Goal: Task Accomplishment & Management: Manage account settings

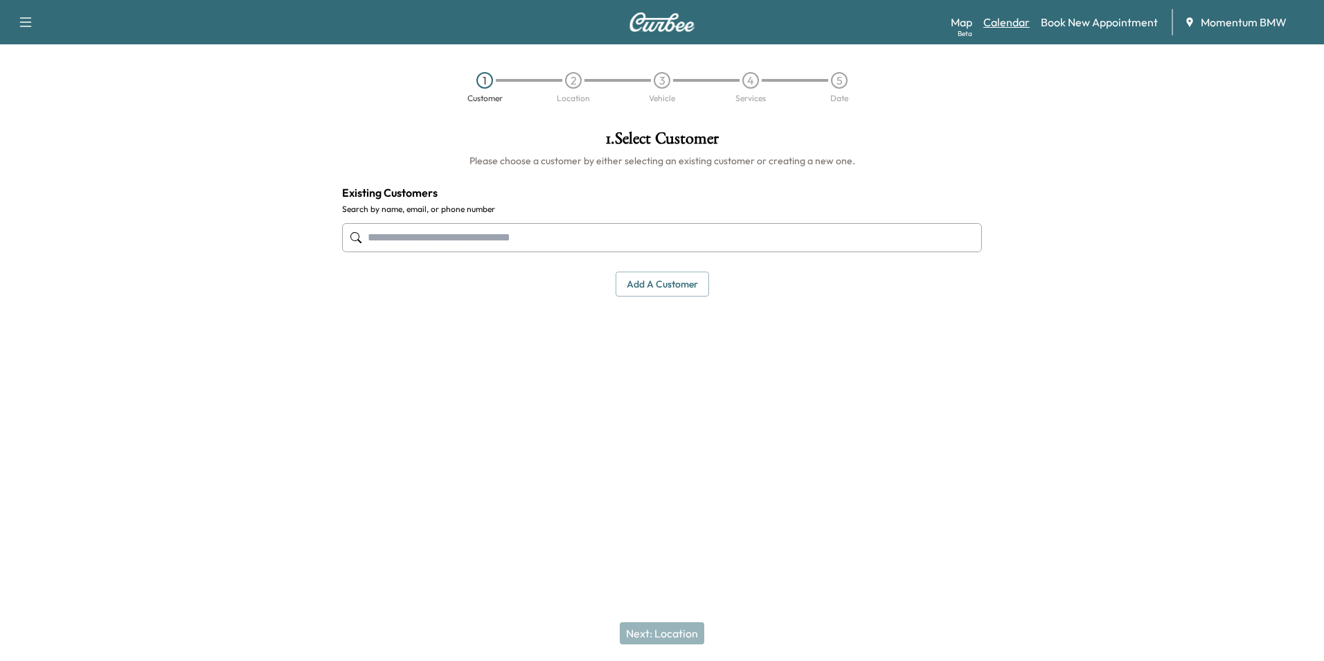
click at [1007, 22] on link "Calendar" at bounding box center [1006, 22] width 46 height 17
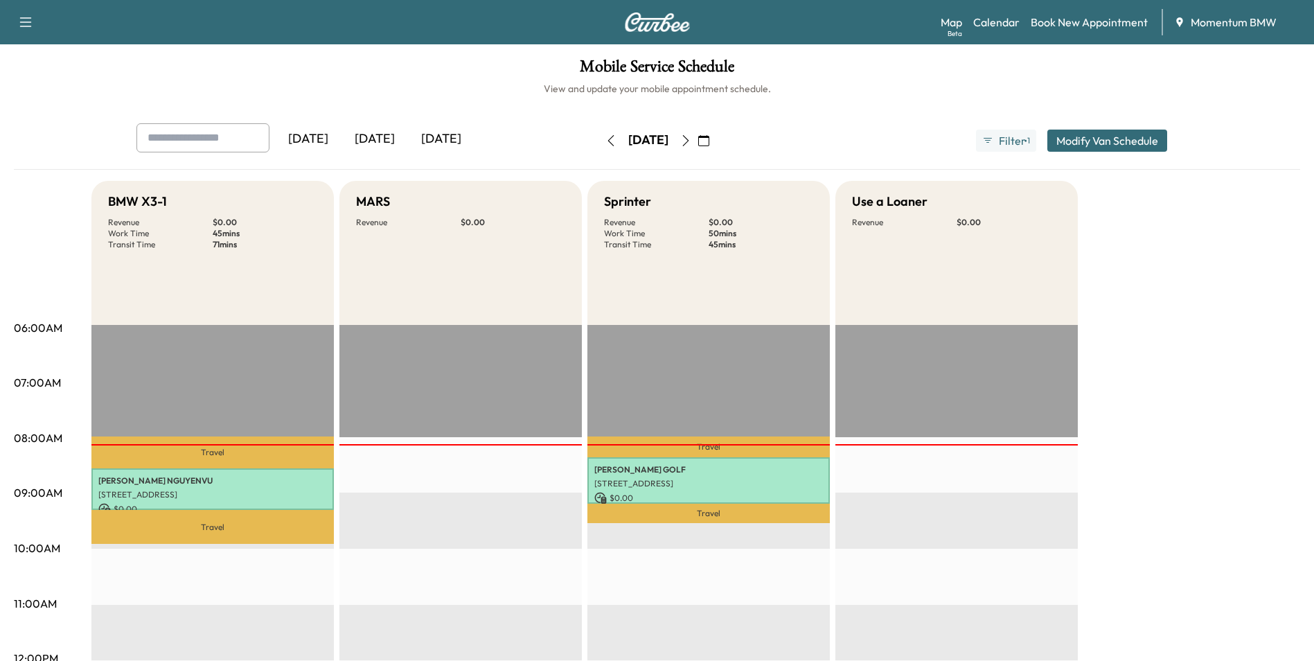
click at [605, 137] on icon "button" at bounding box center [610, 140] width 11 height 11
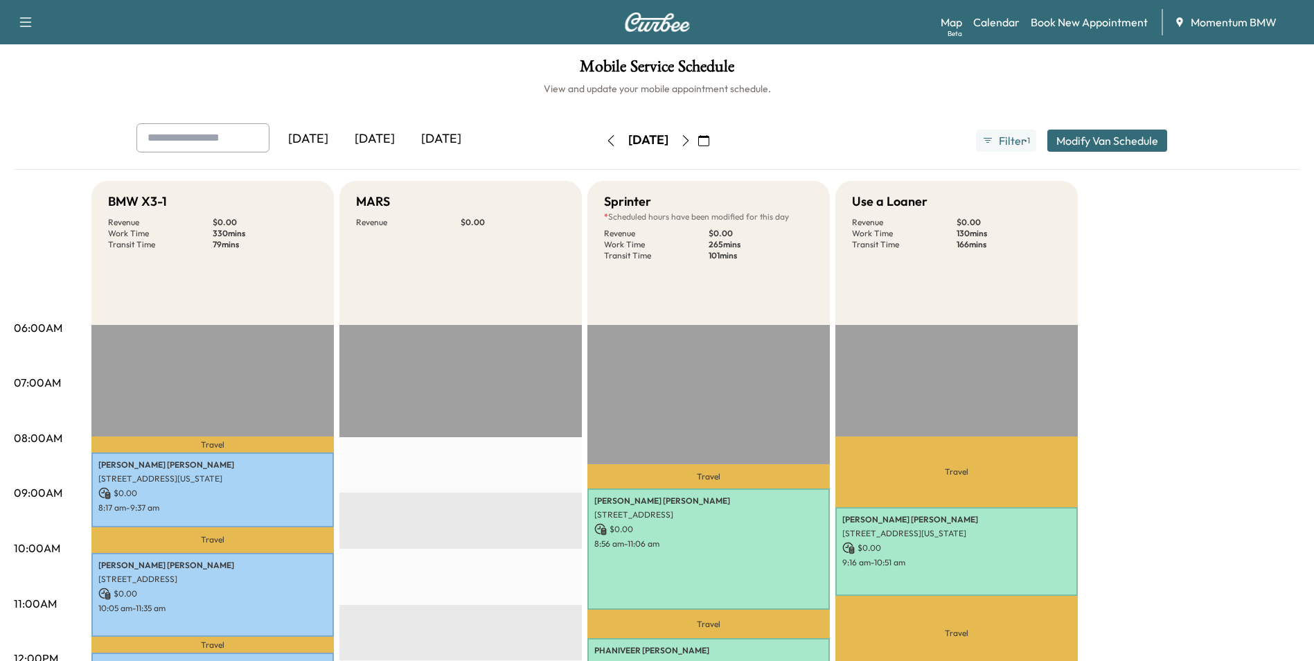
click at [691, 137] on icon "button" at bounding box center [685, 140] width 11 height 11
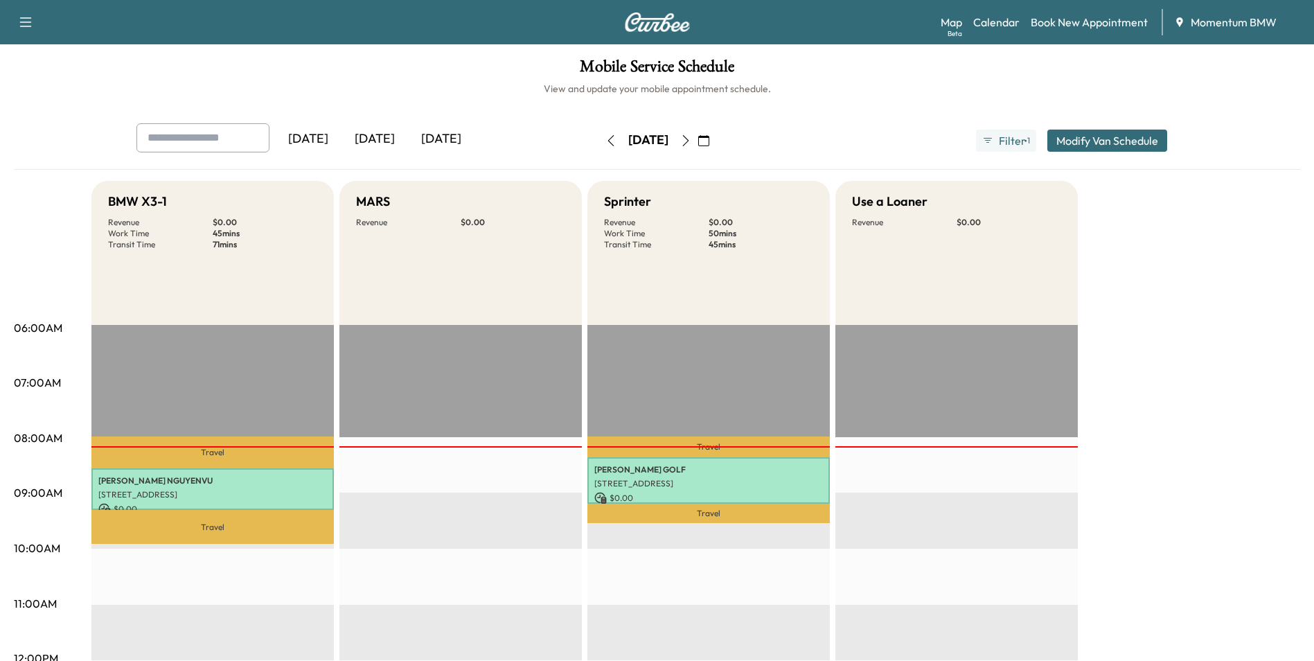
click at [605, 136] on icon "button" at bounding box center [610, 140] width 11 height 11
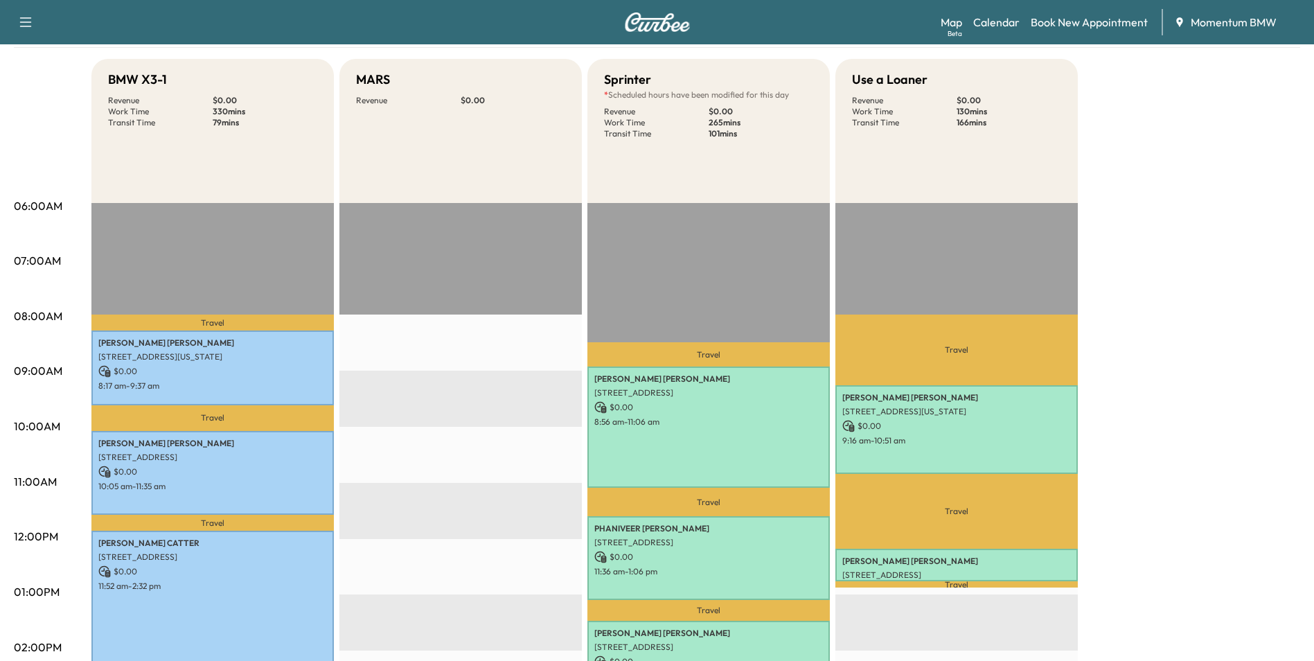
scroll to position [208, 0]
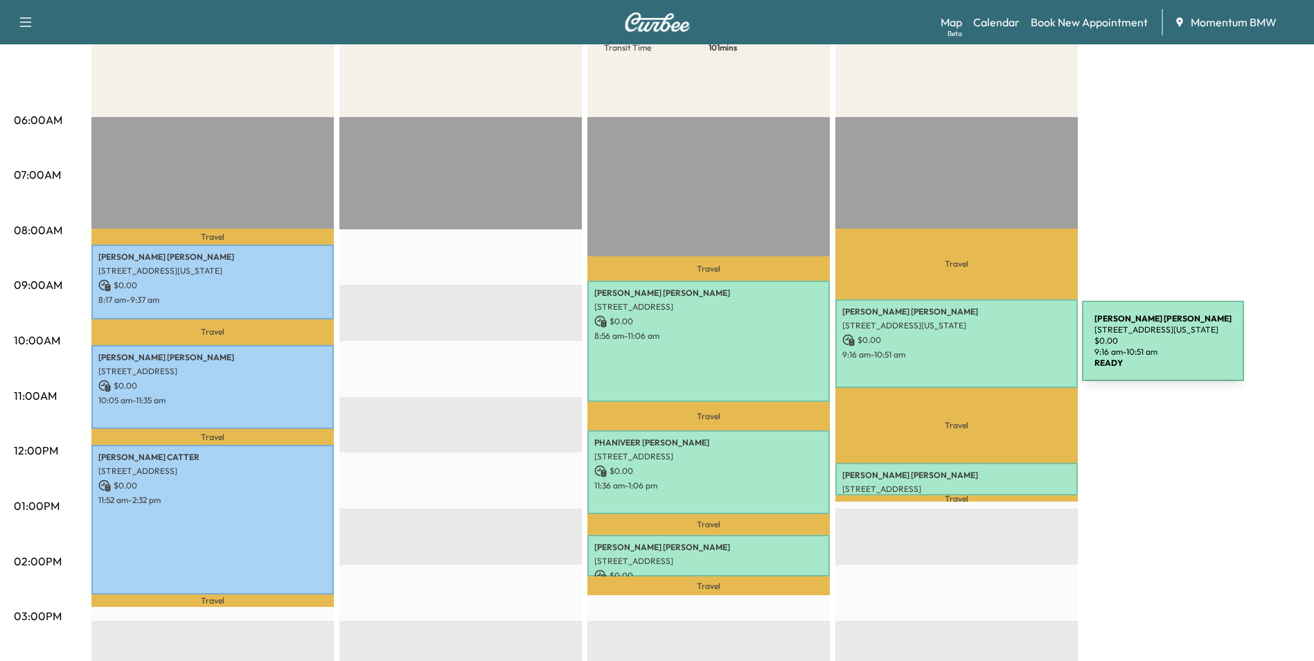
click at [978, 349] on p "9:16 am - 10:51 am" at bounding box center [956, 354] width 228 height 11
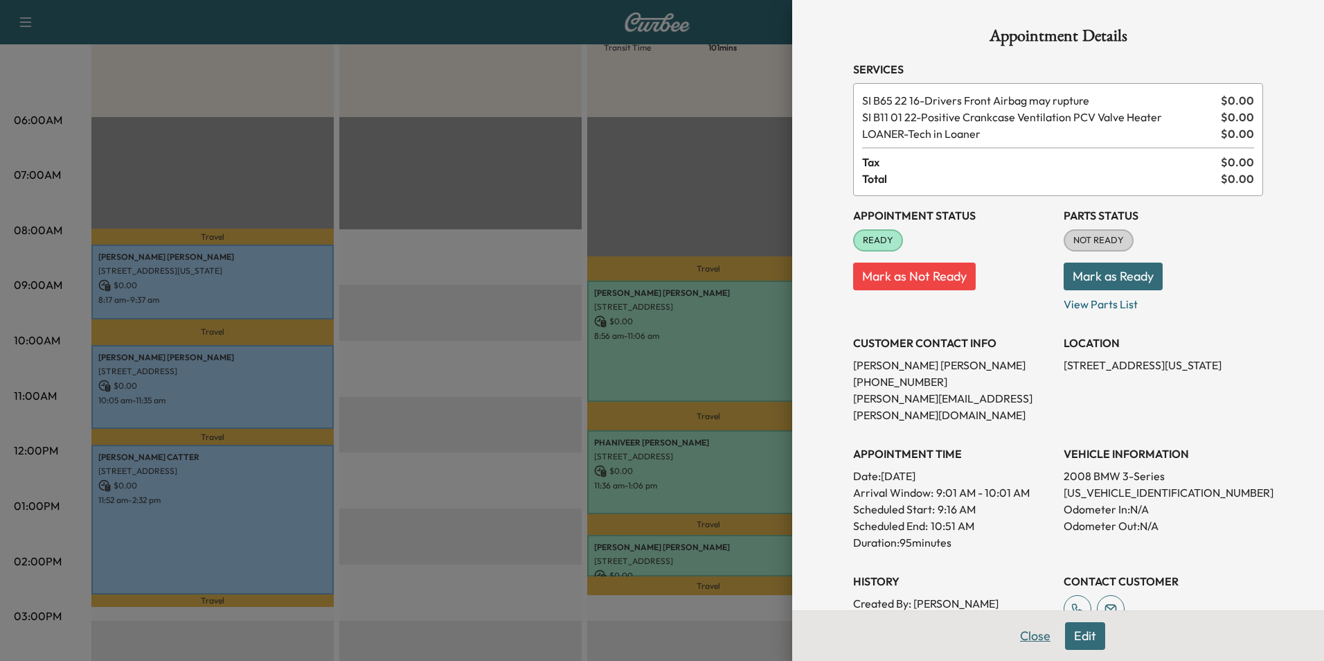
click at [1021, 628] on button "Close" at bounding box center [1035, 636] width 48 height 28
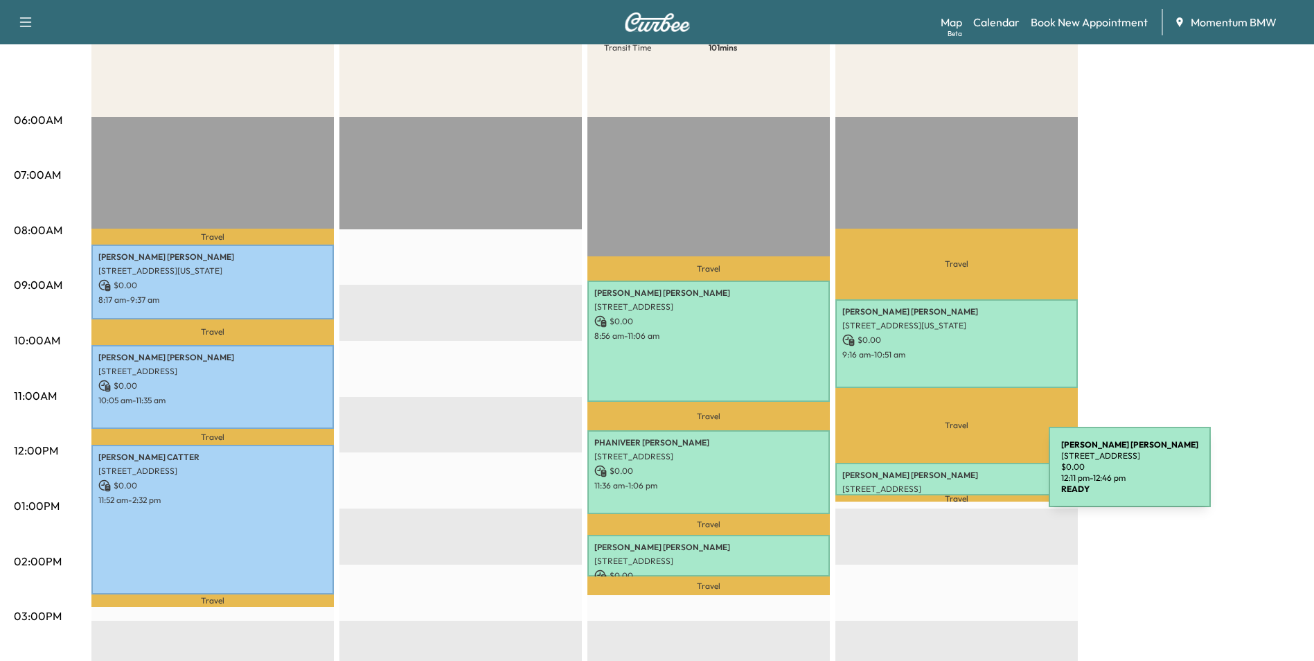
click at [944, 475] on p "[PERSON_NAME]" at bounding box center [956, 474] width 228 height 11
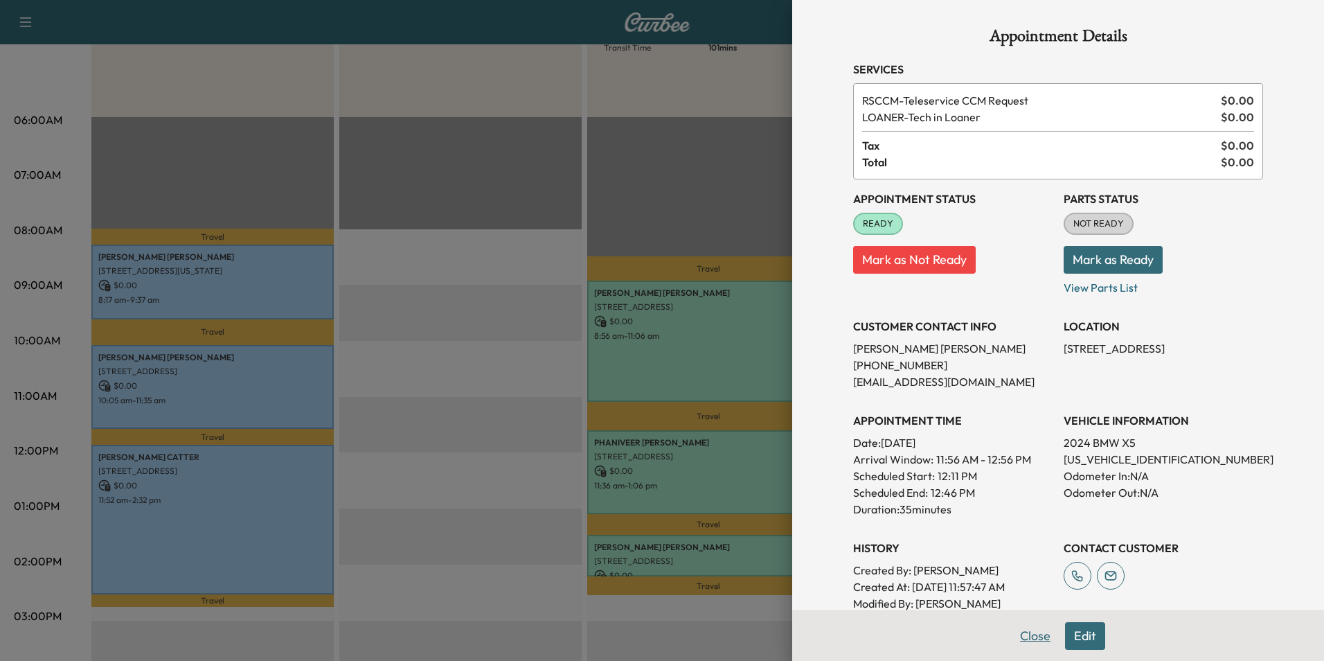
click at [1023, 628] on button "Close" at bounding box center [1035, 636] width 48 height 28
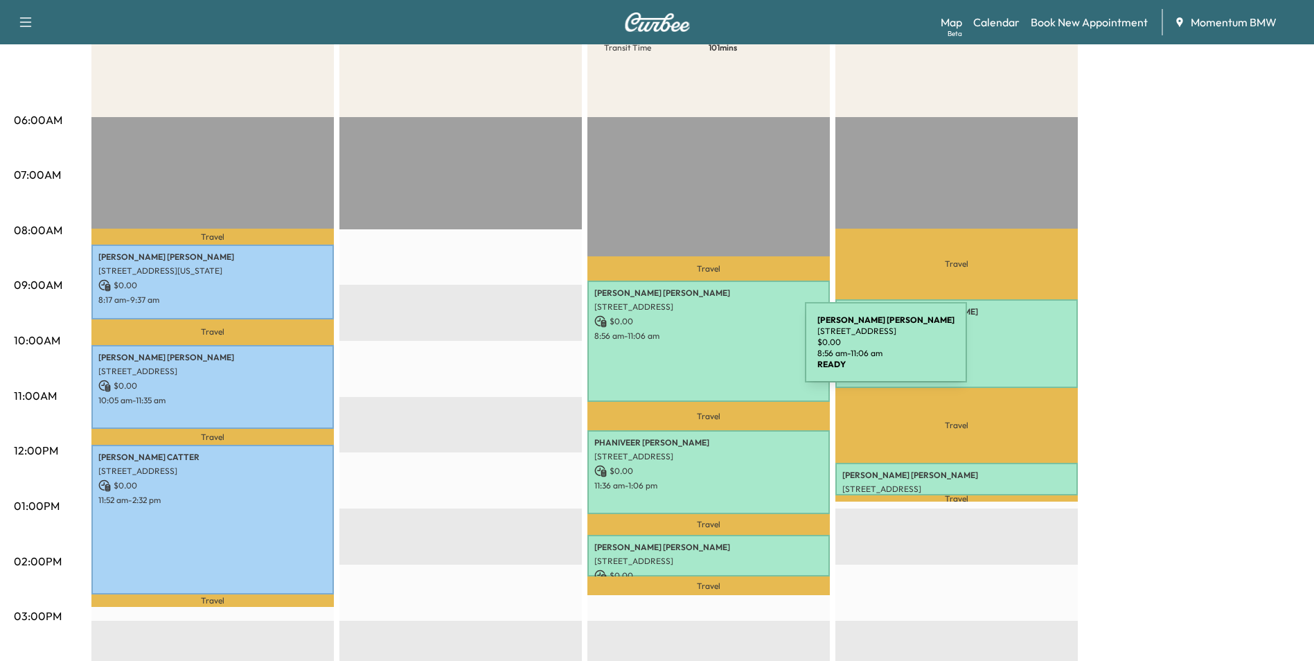
click at [701, 350] on div "[PERSON_NAME] [STREET_ADDRESS] $ 0.00 8:56 am - 11:06 am" at bounding box center [708, 340] width 242 height 121
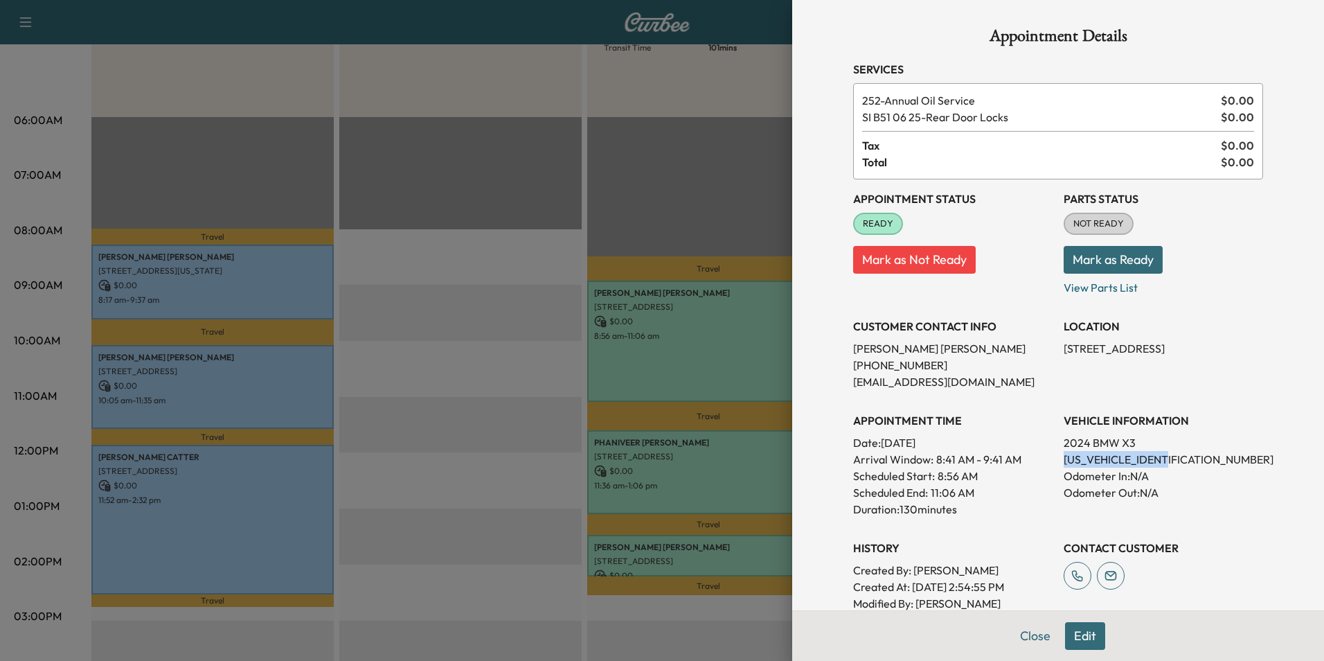
drag, startPoint x: 1170, startPoint y: 456, endPoint x: 1053, endPoint y: 458, distance: 117.0
click at [1064, 458] on p "[US_VEHICLE_IDENTIFICATION_NUMBER]" at bounding box center [1163, 459] width 199 height 17
drag, startPoint x: 1053, startPoint y: 458, endPoint x: 1145, endPoint y: 458, distance: 91.4
copy p "[US_VEHICLE_IDENTIFICATION_NUMBER]"
click at [1016, 636] on button "Close" at bounding box center [1035, 636] width 48 height 28
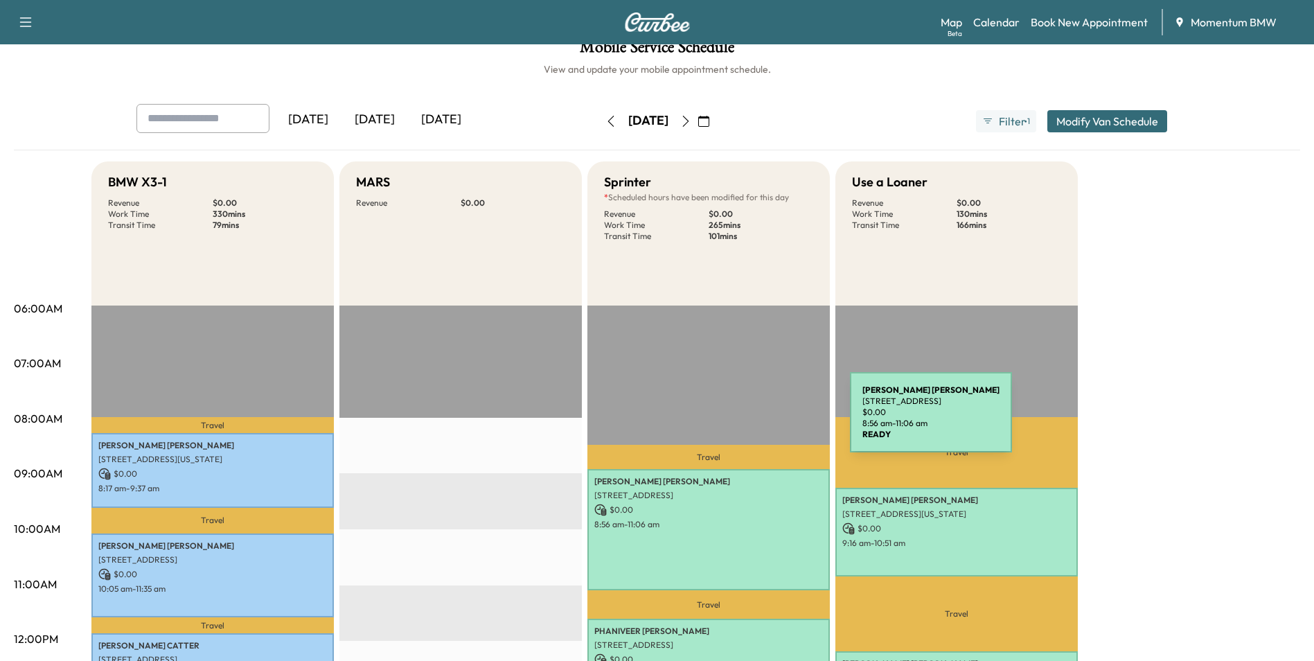
scroll to position [0, 0]
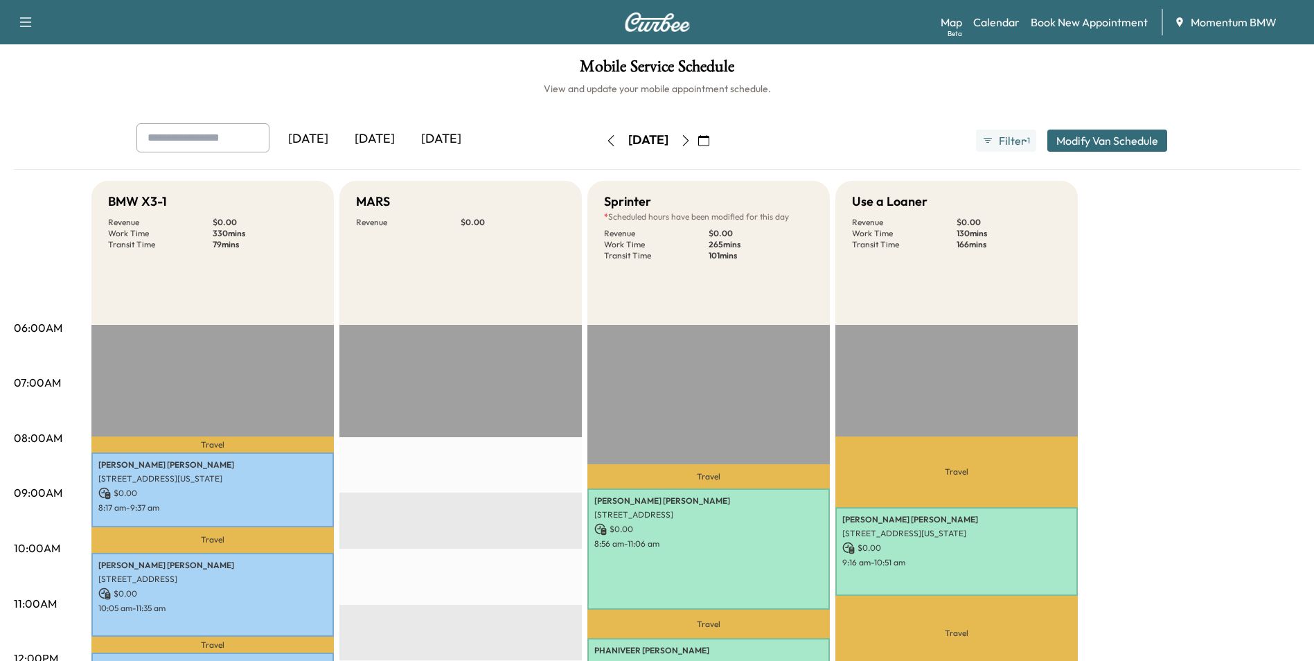
click at [691, 138] on icon "button" at bounding box center [685, 140] width 11 height 11
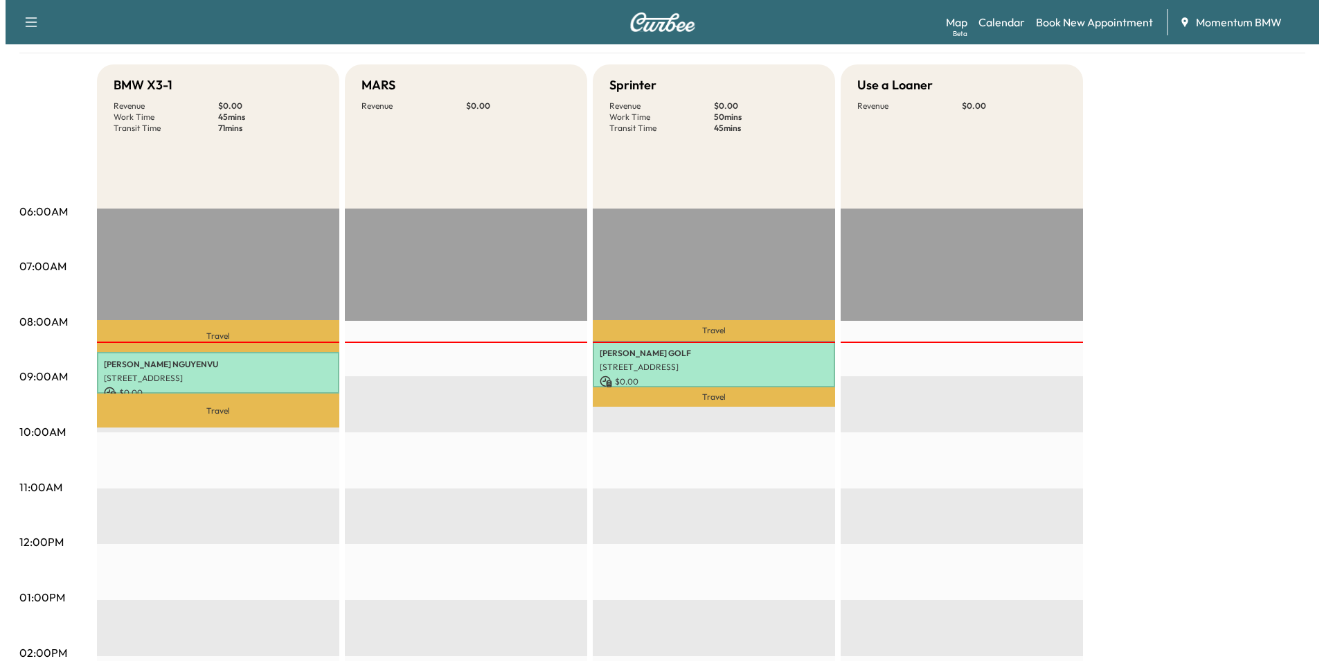
scroll to position [208, 0]
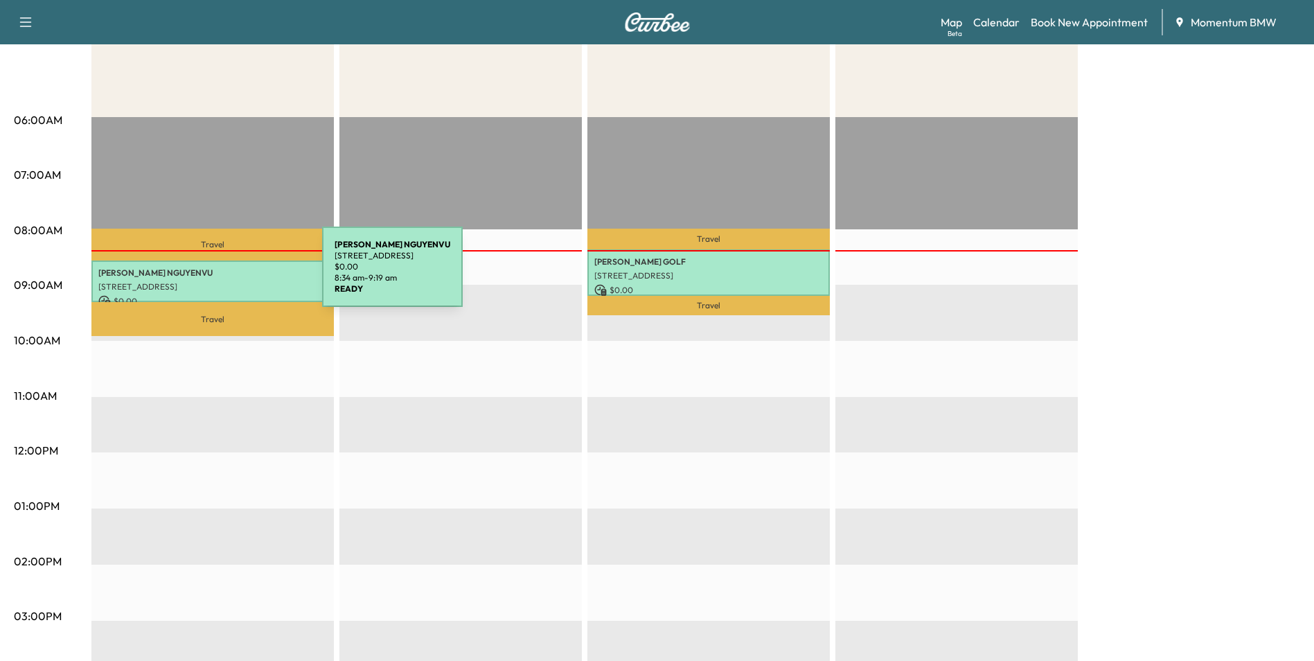
click at [218, 276] on p "[PERSON_NAME]" at bounding box center [212, 272] width 228 height 11
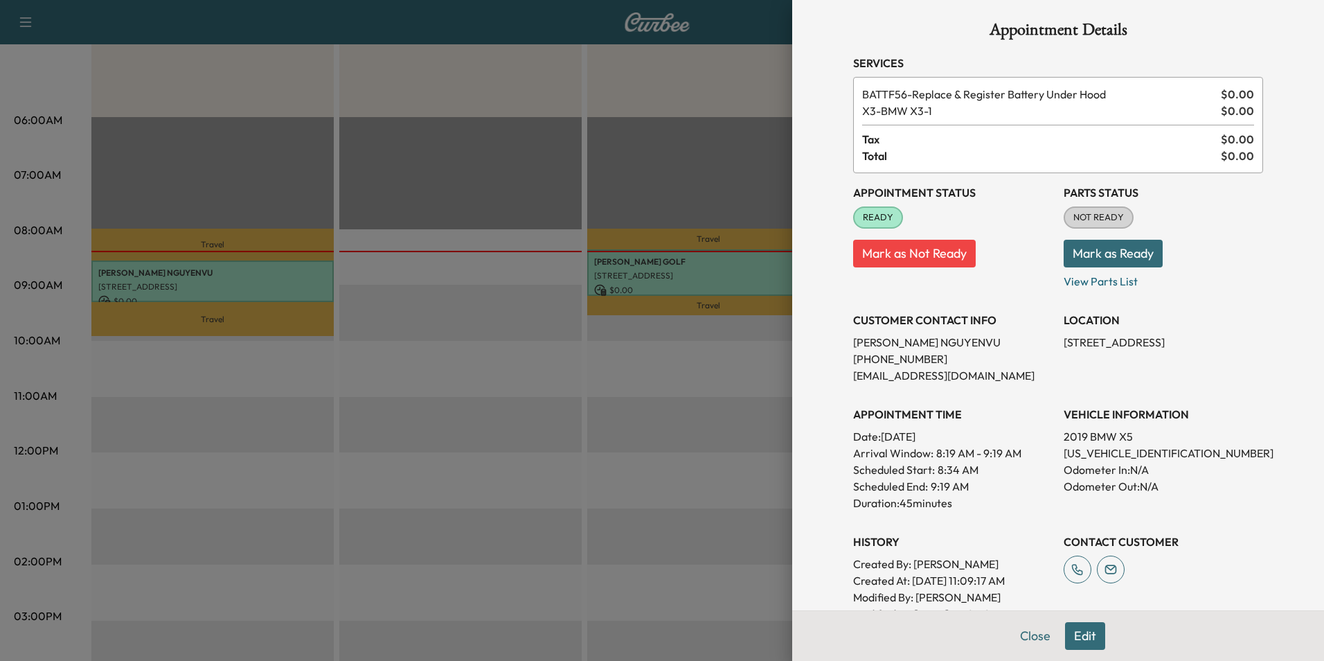
scroll to position [1, 0]
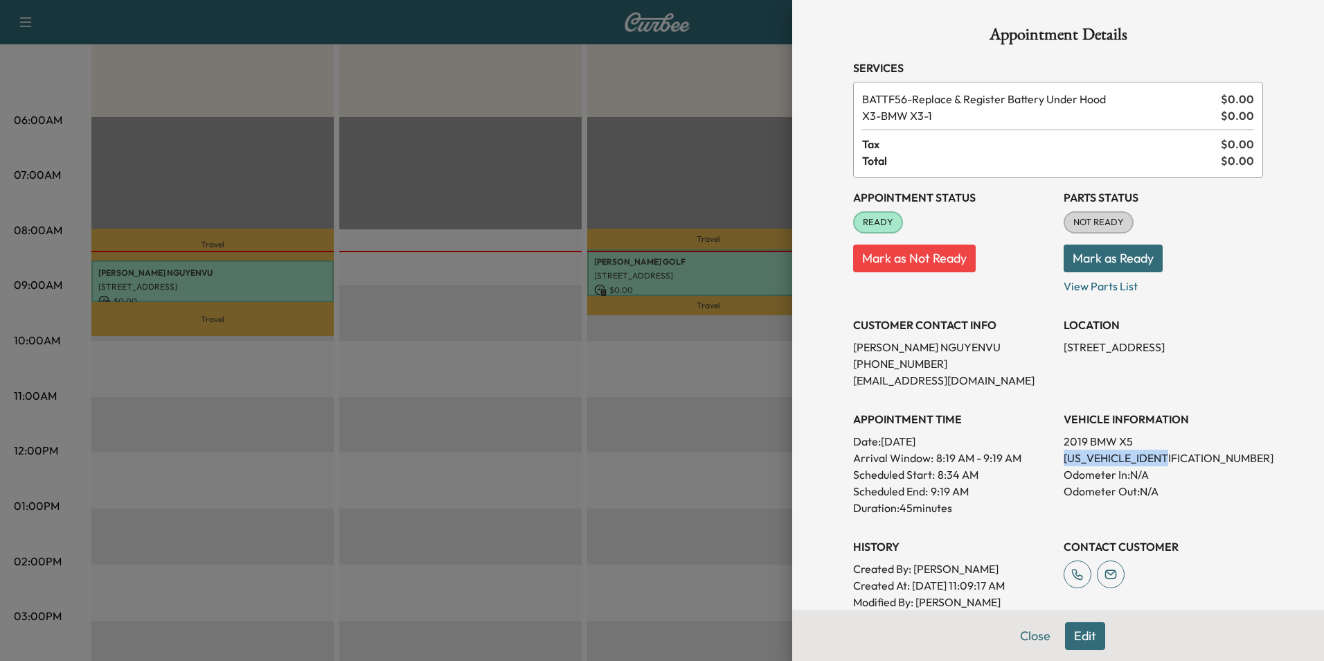
drag, startPoint x: 1160, startPoint y: 458, endPoint x: 1052, endPoint y: 461, distance: 108.1
click at [1052, 461] on div "Appointment Status READY Mark as Not Ready Parts Status NOT READY Mark as Ready…" at bounding box center [1058, 402] width 410 height 449
drag, startPoint x: 1052, startPoint y: 461, endPoint x: 1122, endPoint y: 458, distance: 70.0
copy p "[US_VEHICLE_IDENTIFICATION_NUMBER]"
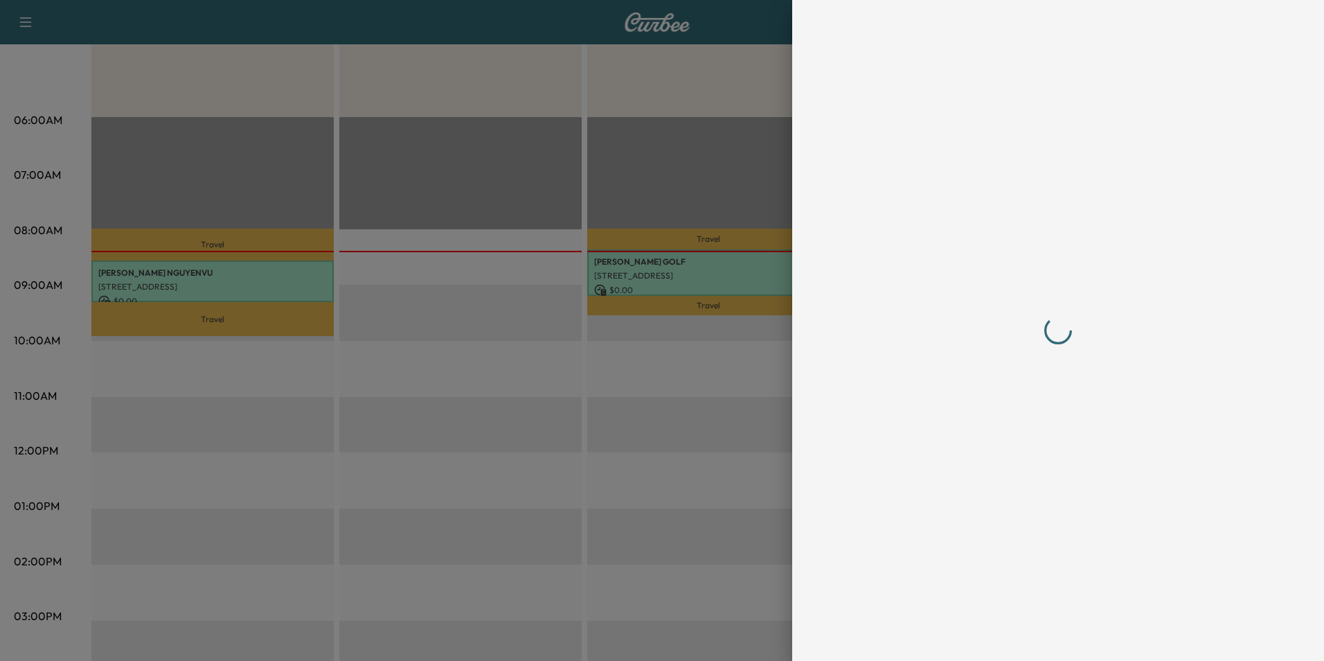
scroll to position [0, 0]
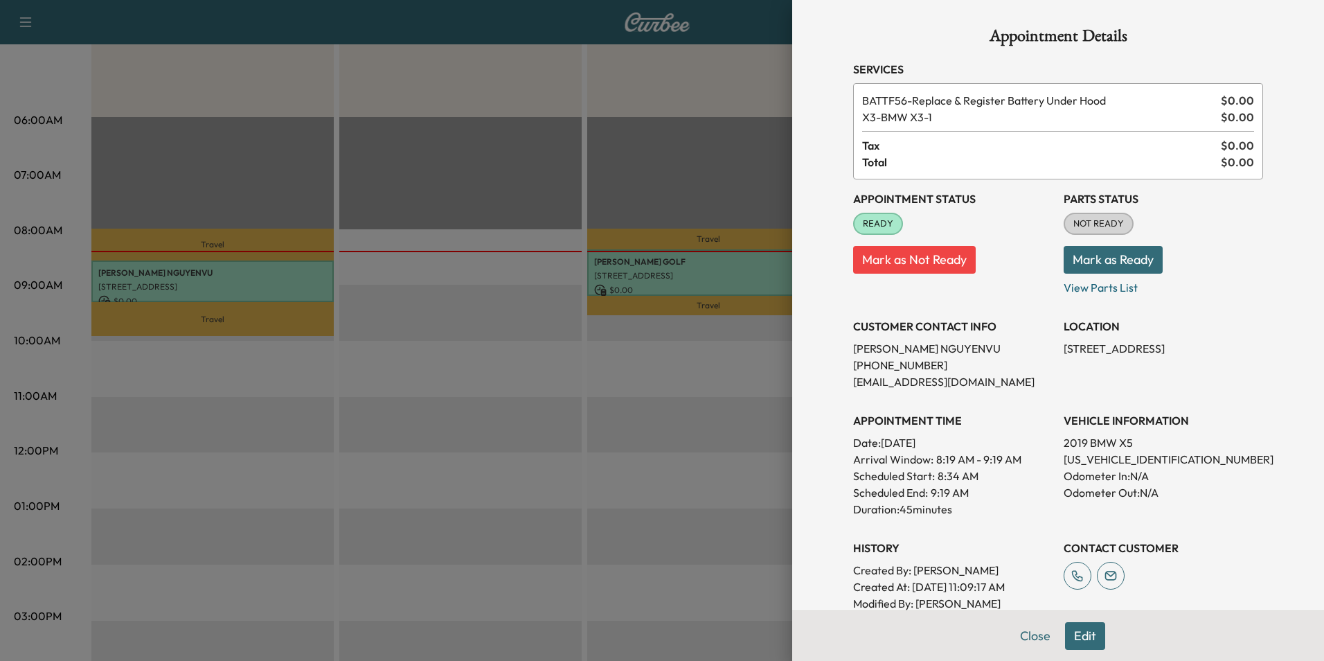
drag, startPoint x: 1159, startPoint y: 348, endPoint x: 1053, endPoint y: 348, distance: 105.9
click at [1064, 348] on p "[STREET_ADDRESS]" at bounding box center [1163, 348] width 199 height 17
drag, startPoint x: 1053, startPoint y: 348, endPoint x: 1124, endPoint y: 348, distance: 70.6
copy p "[STREET_ADDRESS]"
click at [674, 271] on div at bounding box center [662, 330] width 1324 height 661
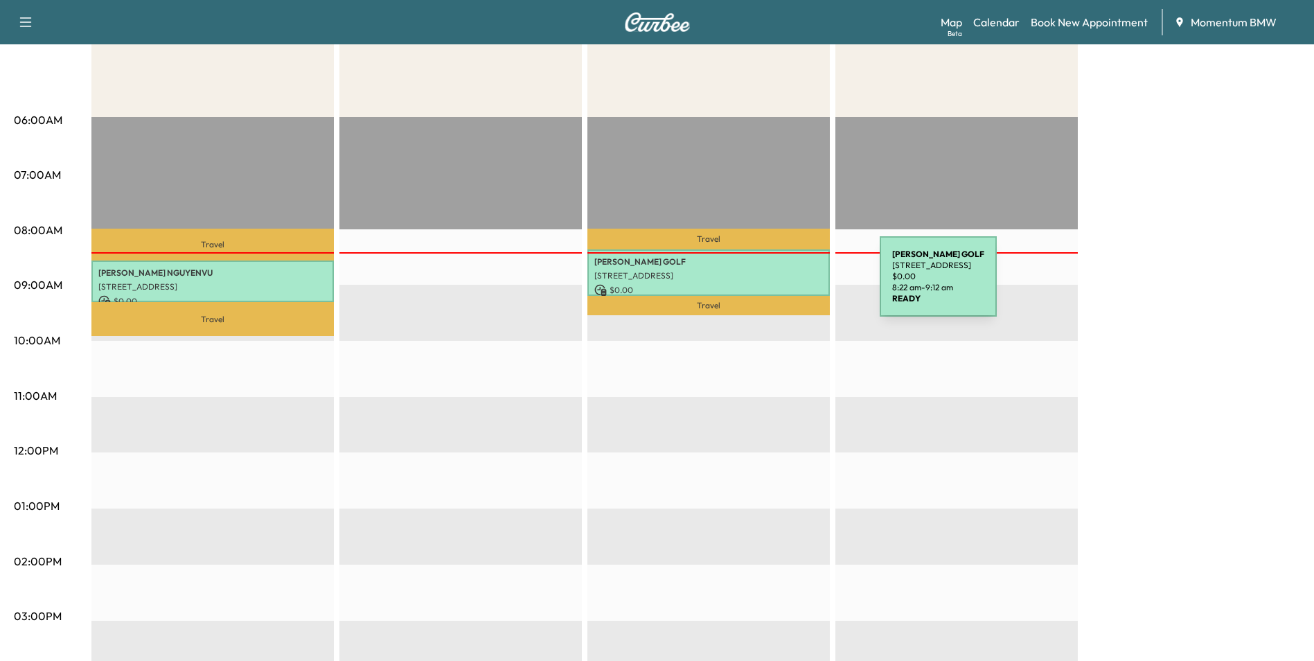
click at [776, 285] on p "$ 0.00" at bounding box center [708, 290] width 228 height 12
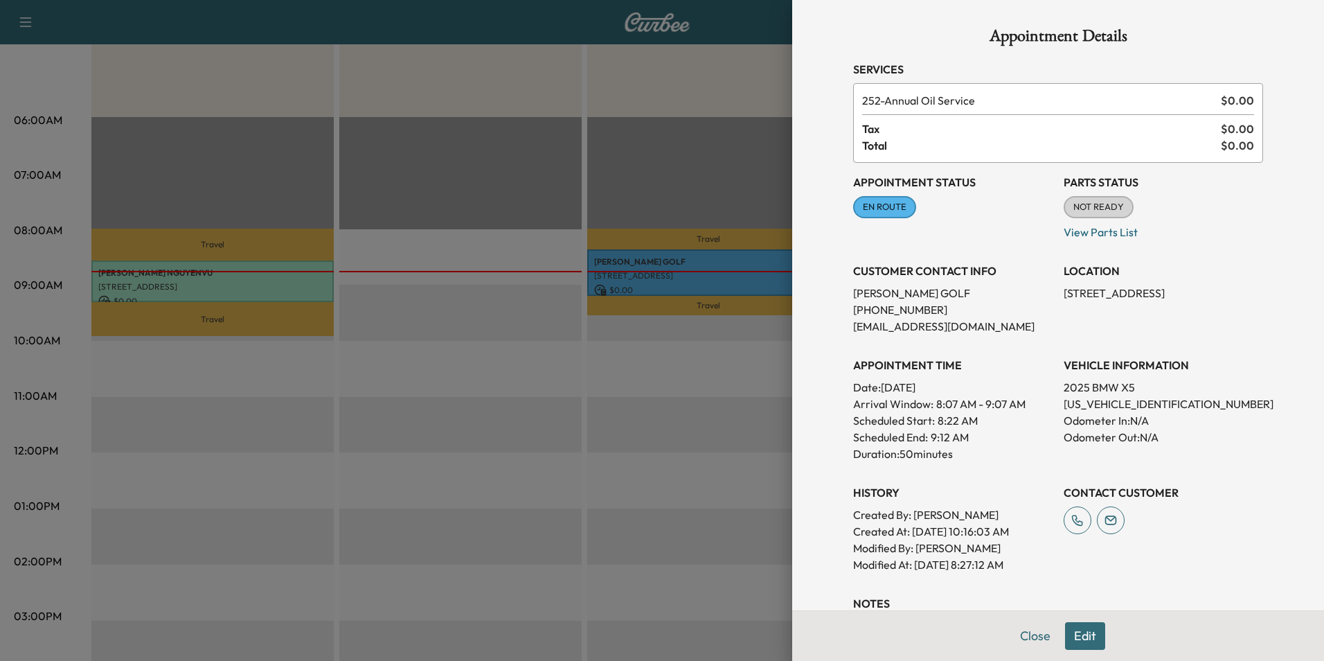
click at [260, 281] on div at bounding box center [662, 330] width 1324 height 661
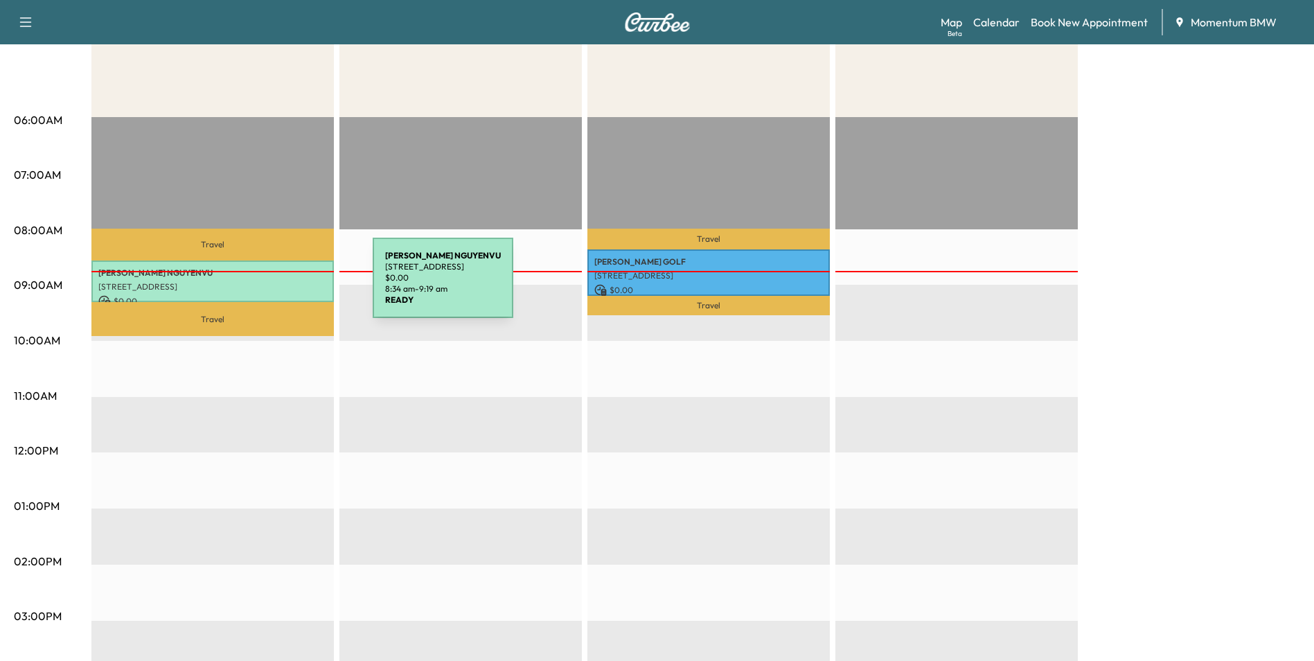
click at [269, 286] on p "[STREET_ADDRESS]" at bounding box center [212, 286] width 228 height 11
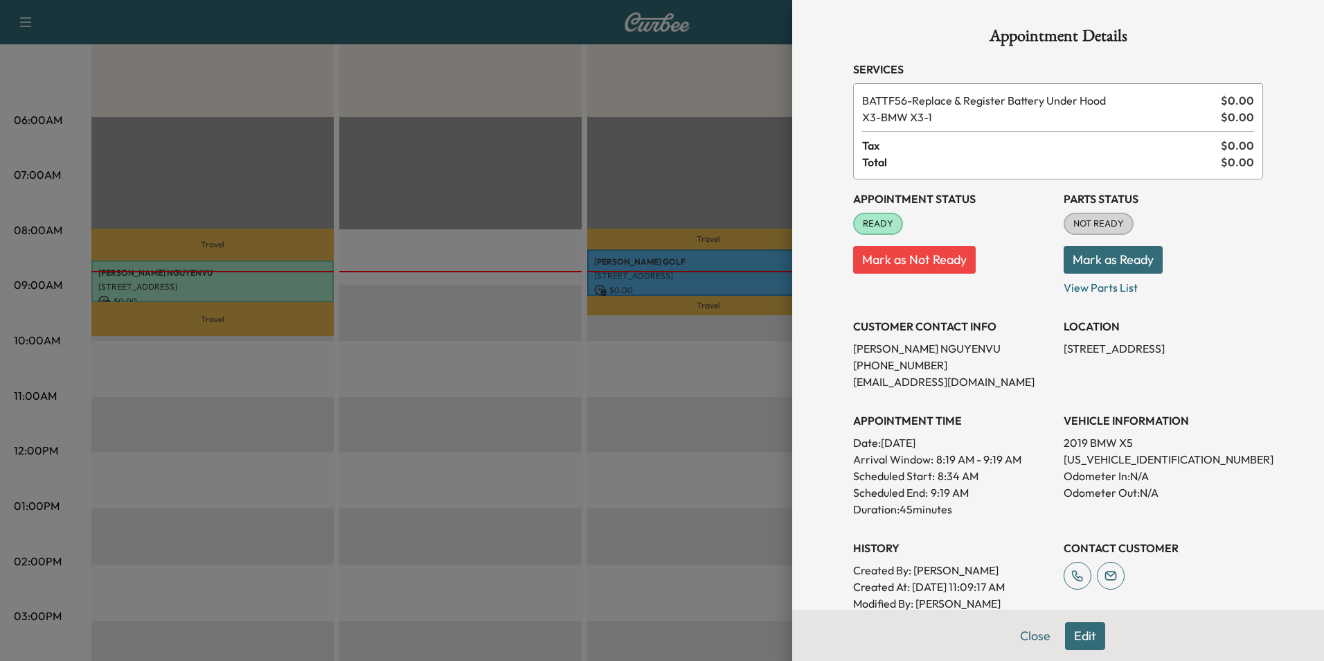
click at [1028, 638] on button "Close" at bounding box center [1035, 636] width 48 height 28
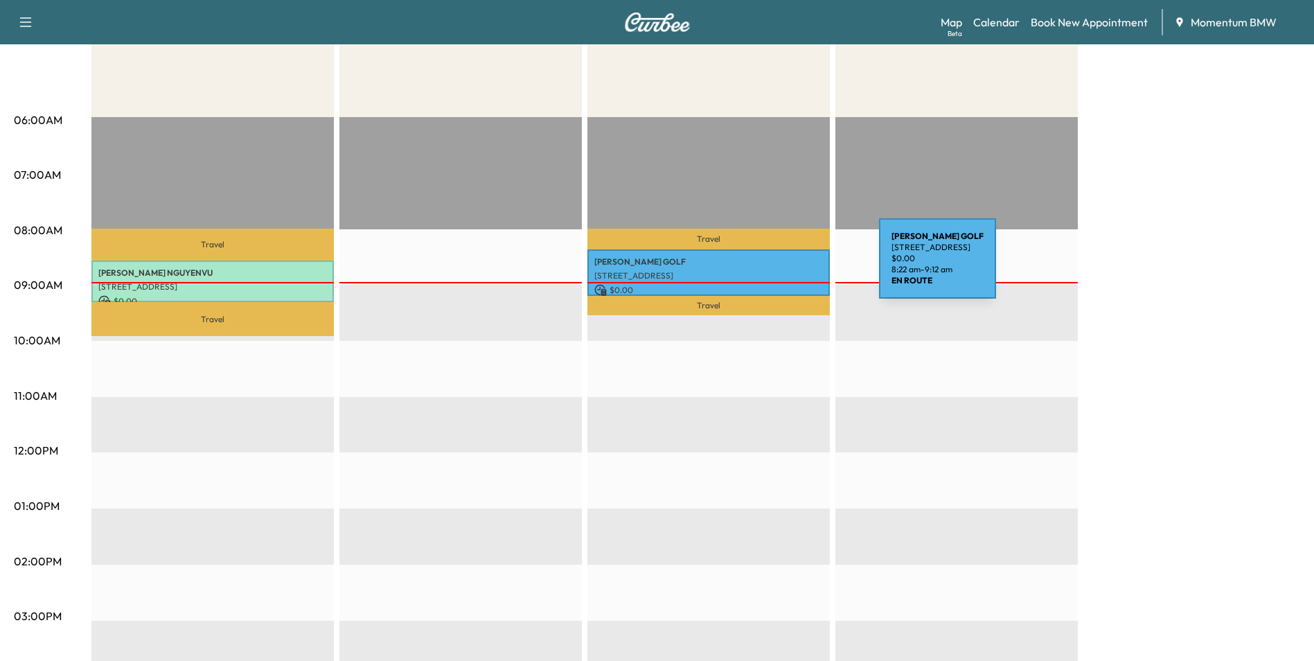
click at [775, 267] on div "[PERSON_NAME] GOLF [STREET_ADDRESS] $ 0.00 8:22 am - 9:12 am" at bounding box center [708, 272] width 242 height 46
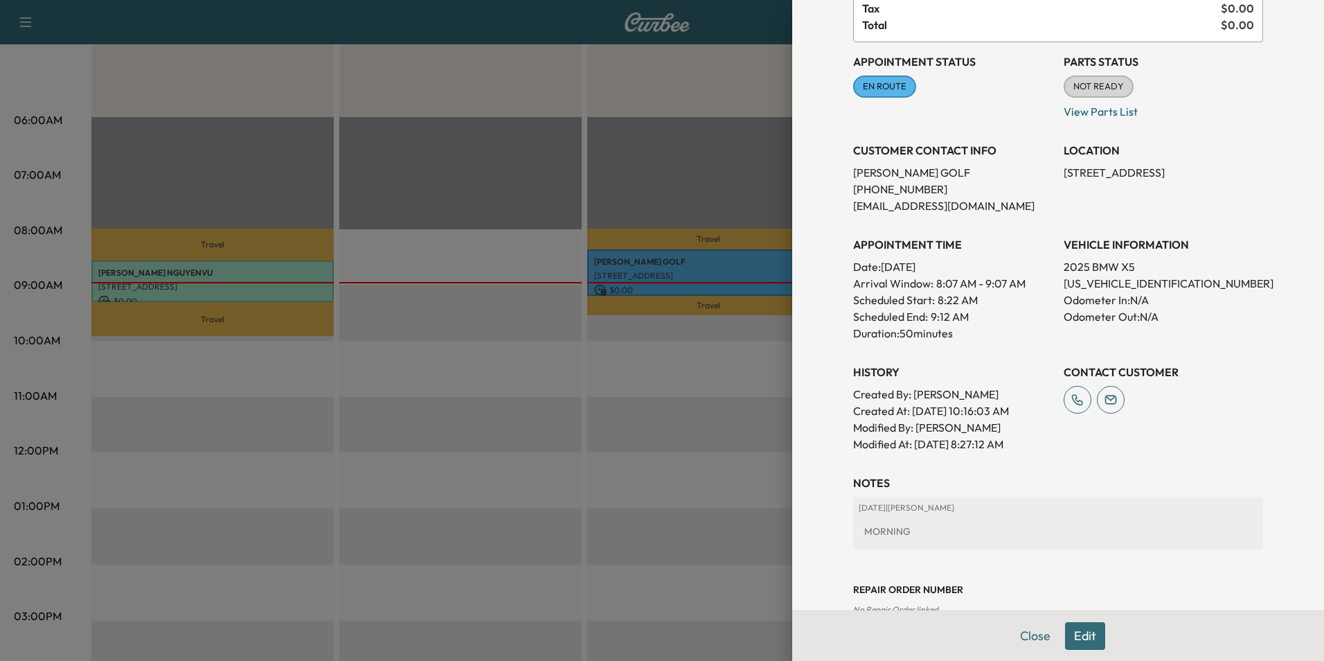
scroll to position [154, 0]
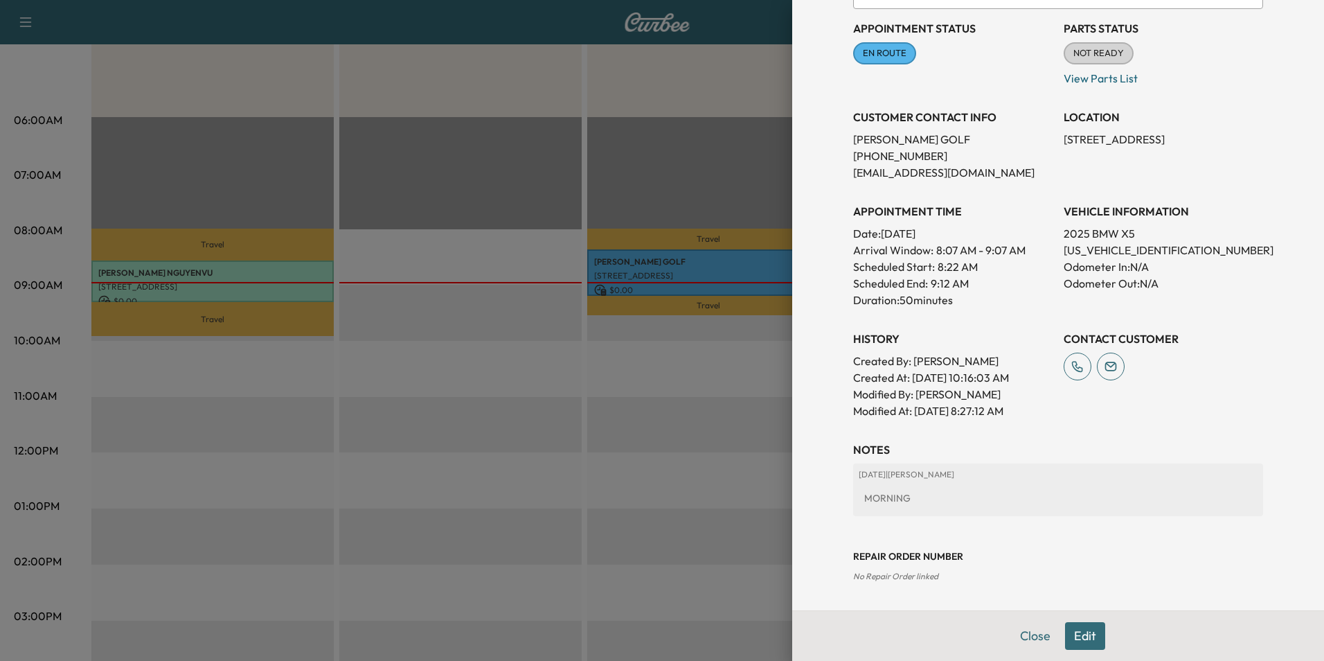
click at [1070, 637] on button "Edit" at bounding box center [1085, 636] width 40 height 28
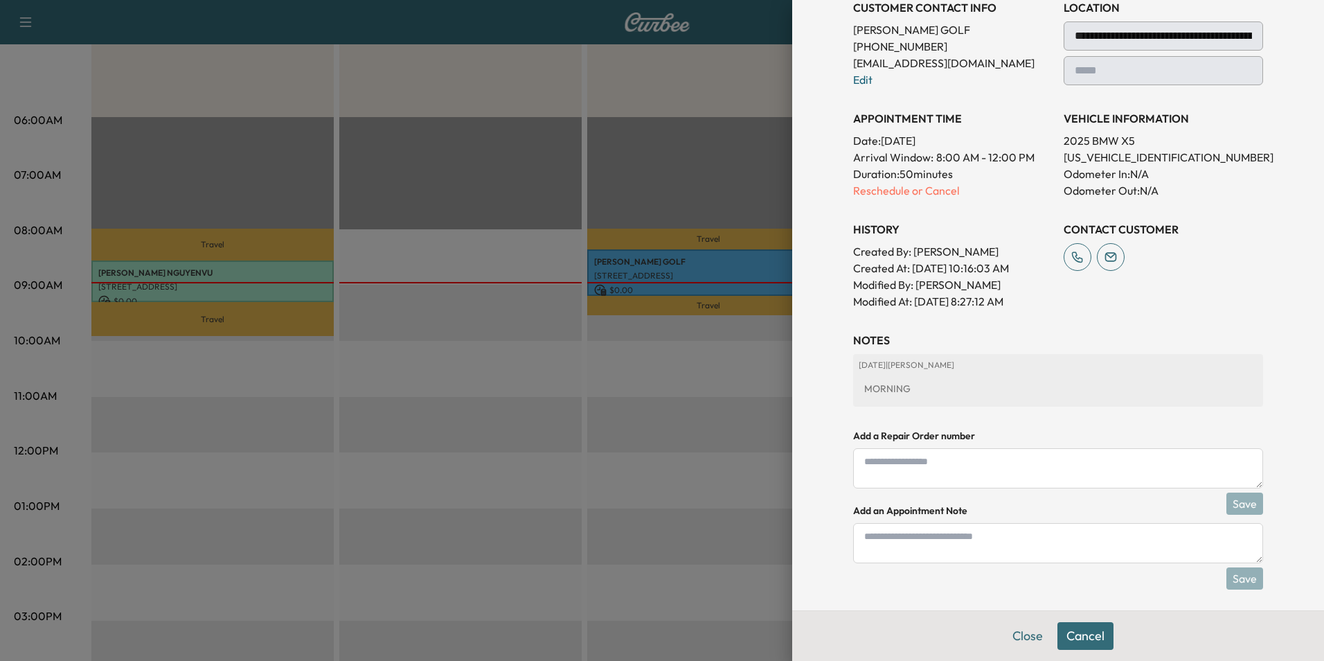
scroll to position [270, 0]
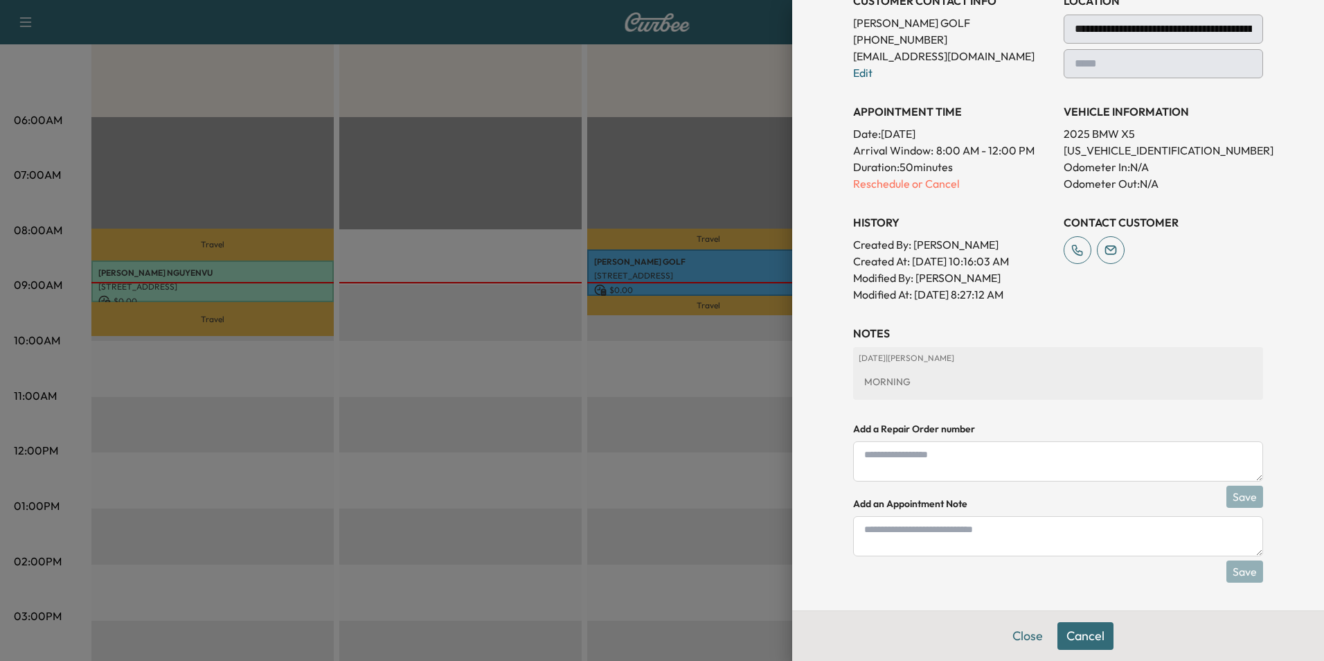
click at [1043, 539] on textarea at bounding box center [1058, 536] width 410 height 40
type textarea "**********"
click at [1239, 575] on button "Save" at bounding box center [1244, 571] width 37 height 22
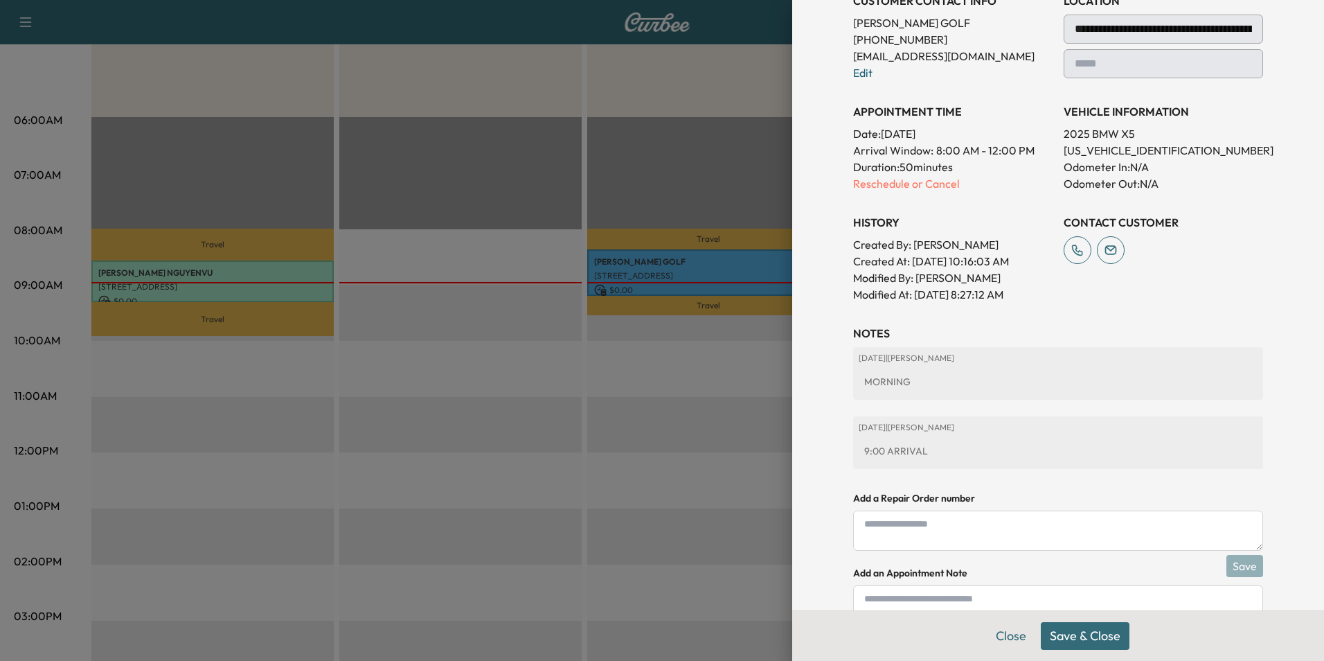
click at [1089, 631] on button "Save & Close" at bounding box center [1085, 636] width 89 height 28
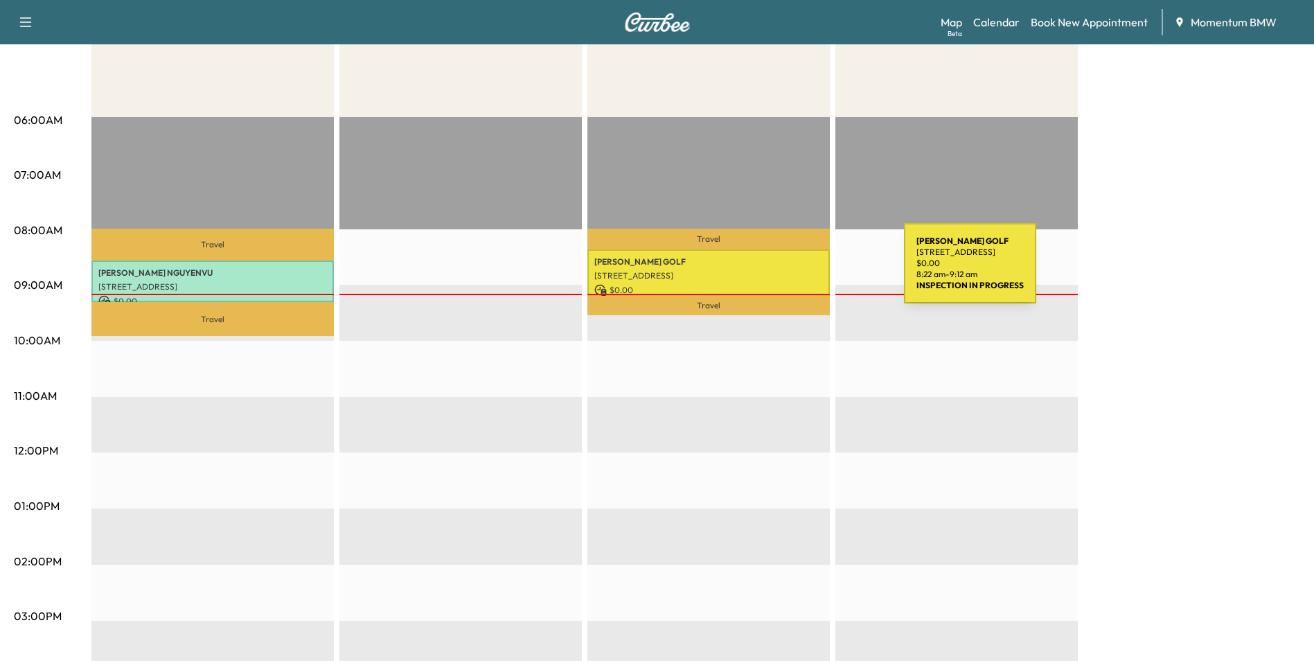
click at [800, 271] on p "[STREET_ADDRESS]" at bounding box center [708, 275] width 228 height 11
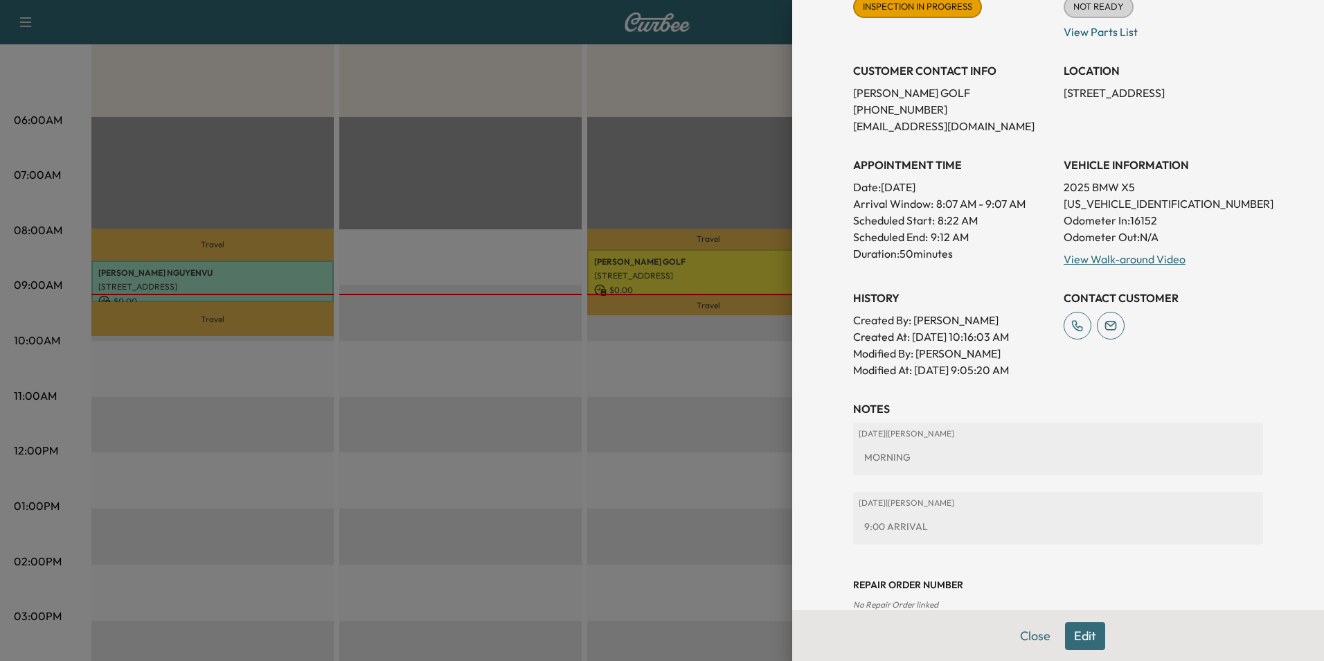
scroll to position [228, 0]
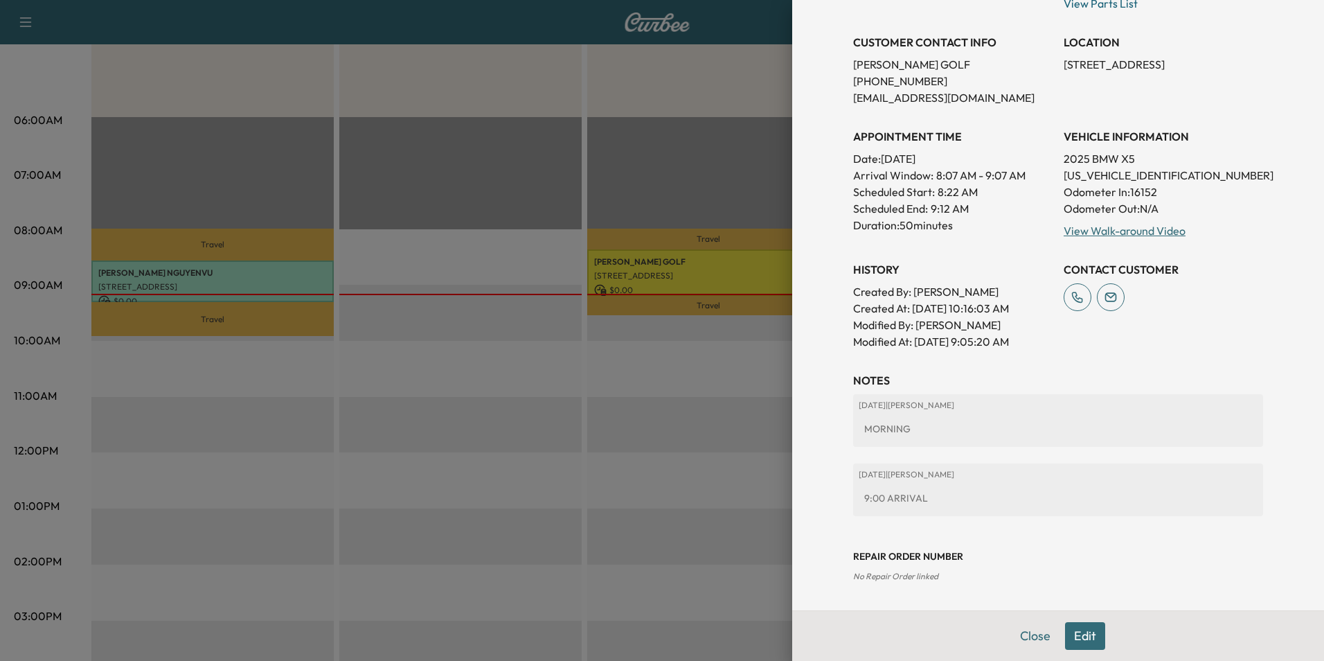
click at [1073, 640] on button "Edit" at bounding box center [1085, 636] width 40 height 28
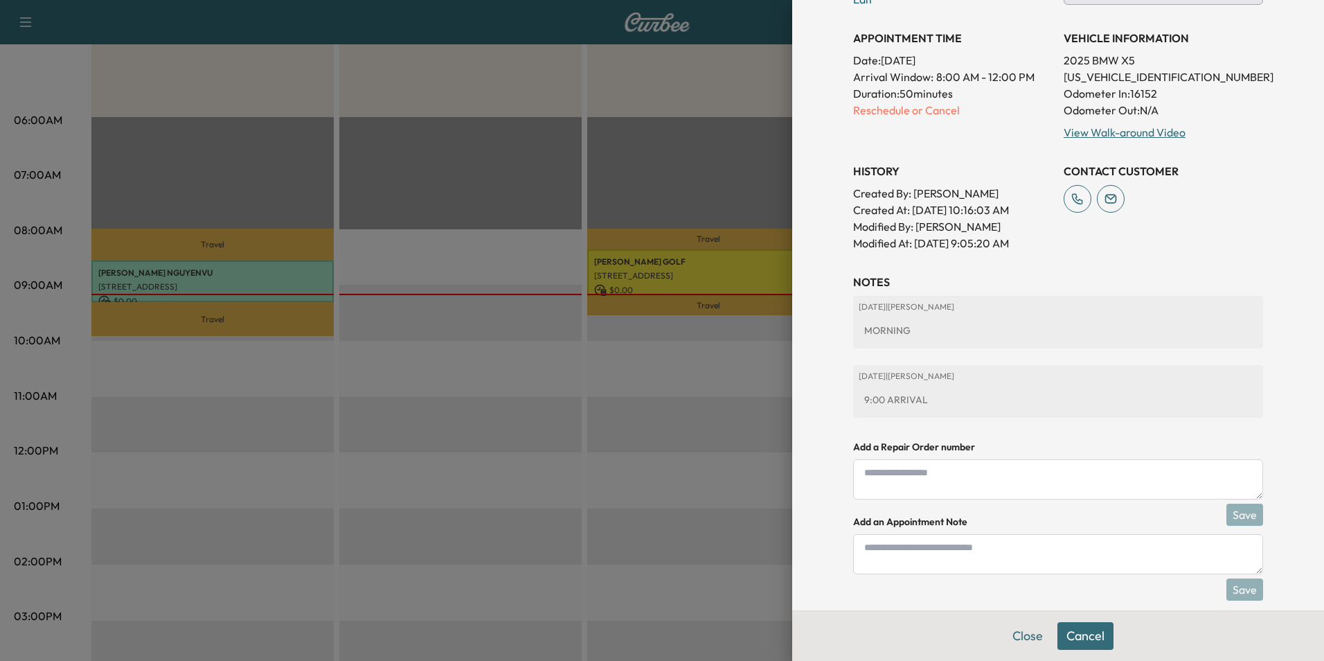
scroll to position [361, 0]
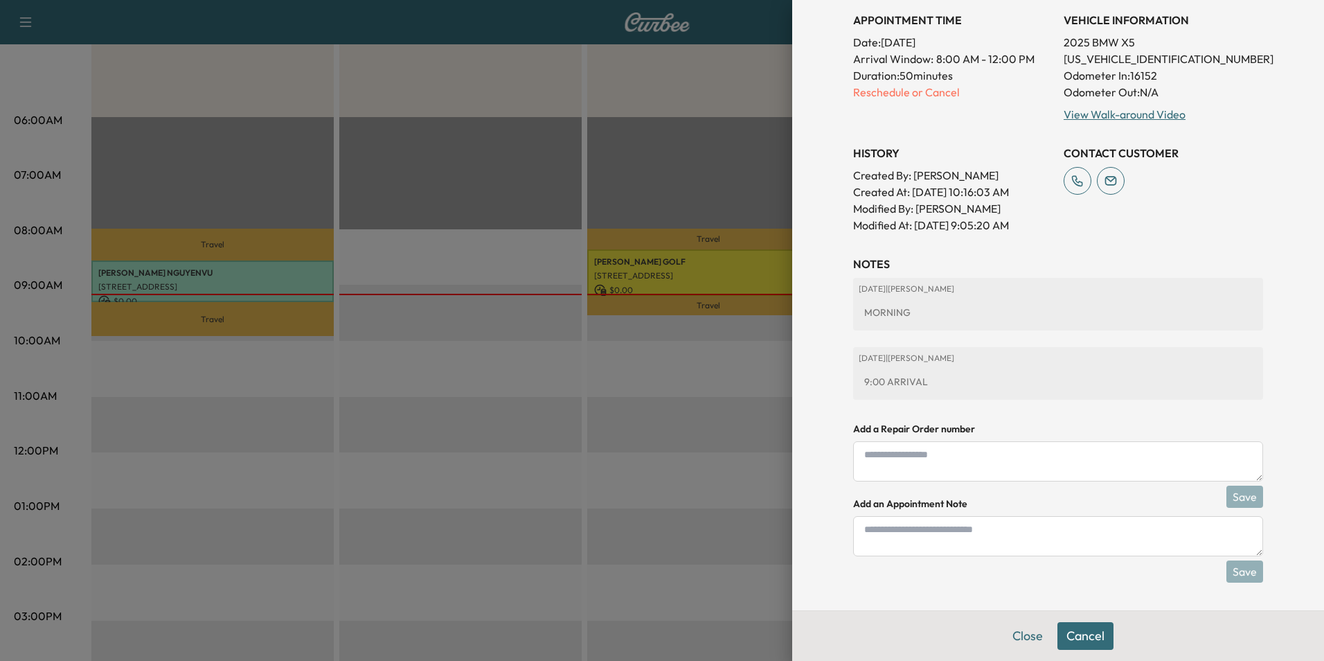
click at [960, 535] on textarea at bounding box center [1058, 536] width 410 height 40
type textarea "**********"
click at [1240, 559] on div "**********" at bounding box center [1058, 408] width 410 height 305
click at [1238, 574] on button "Save" at bounding box center [1244, 571] width 37 height 22
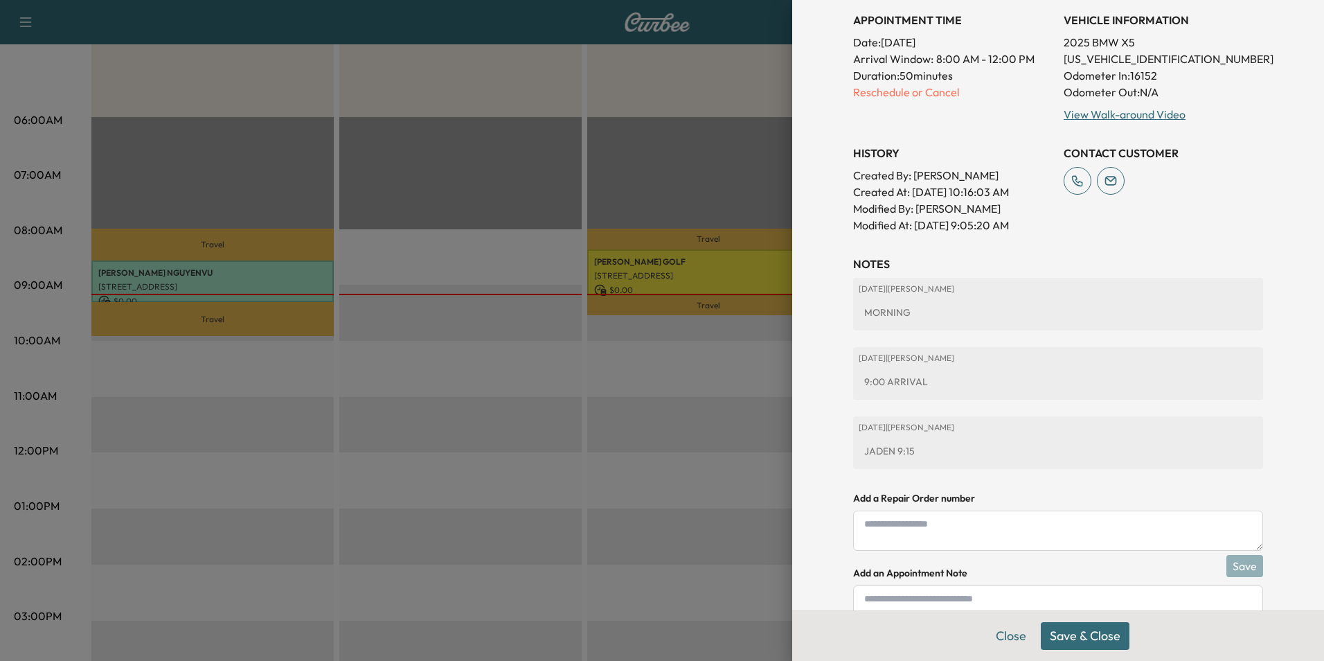
click at [1086, 640] on button "Save & Close" at bounding box center [1085, 636] width 89 height 28
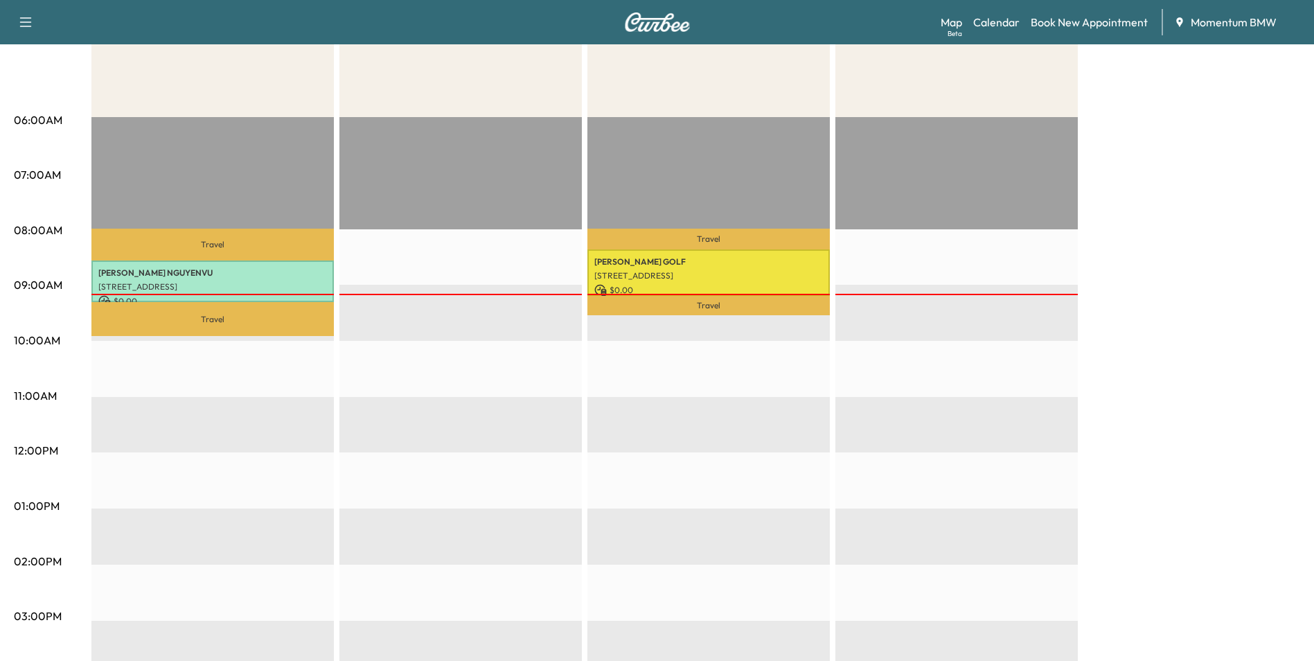
click at [241, 271] on p "[PERSON_NAME]" at bounding box center [212, 272] width 228 height 11
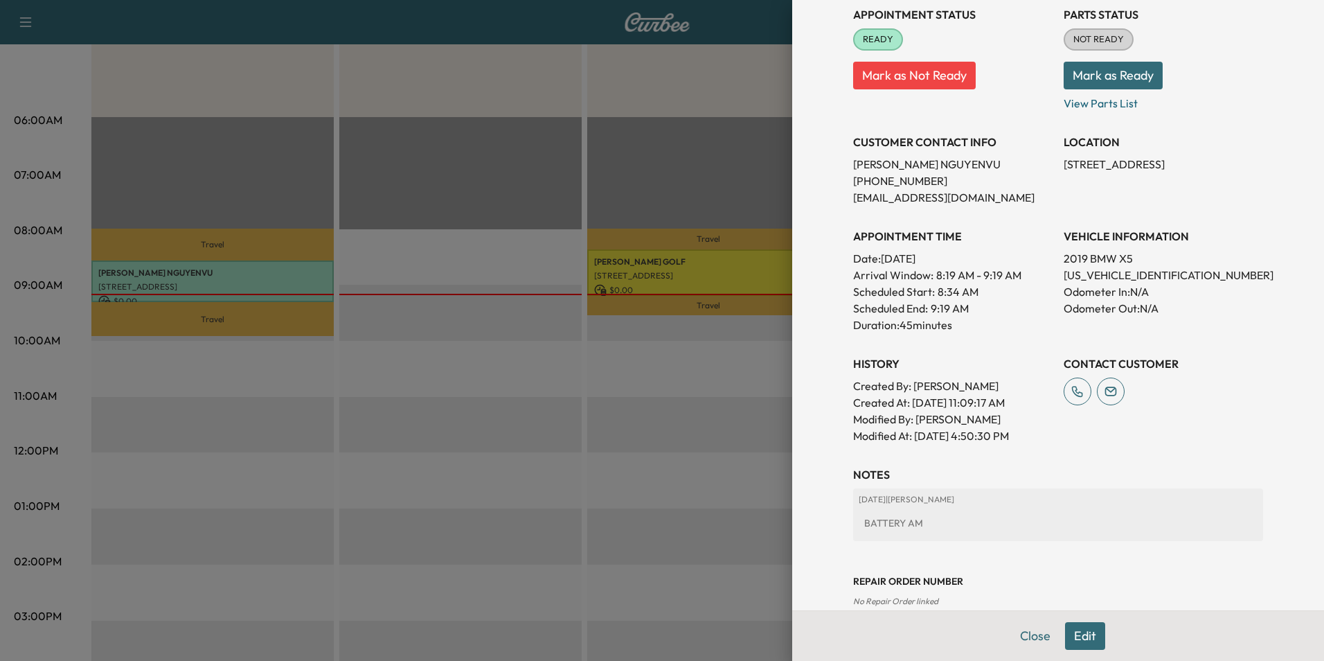
scroll to position [209, 0]
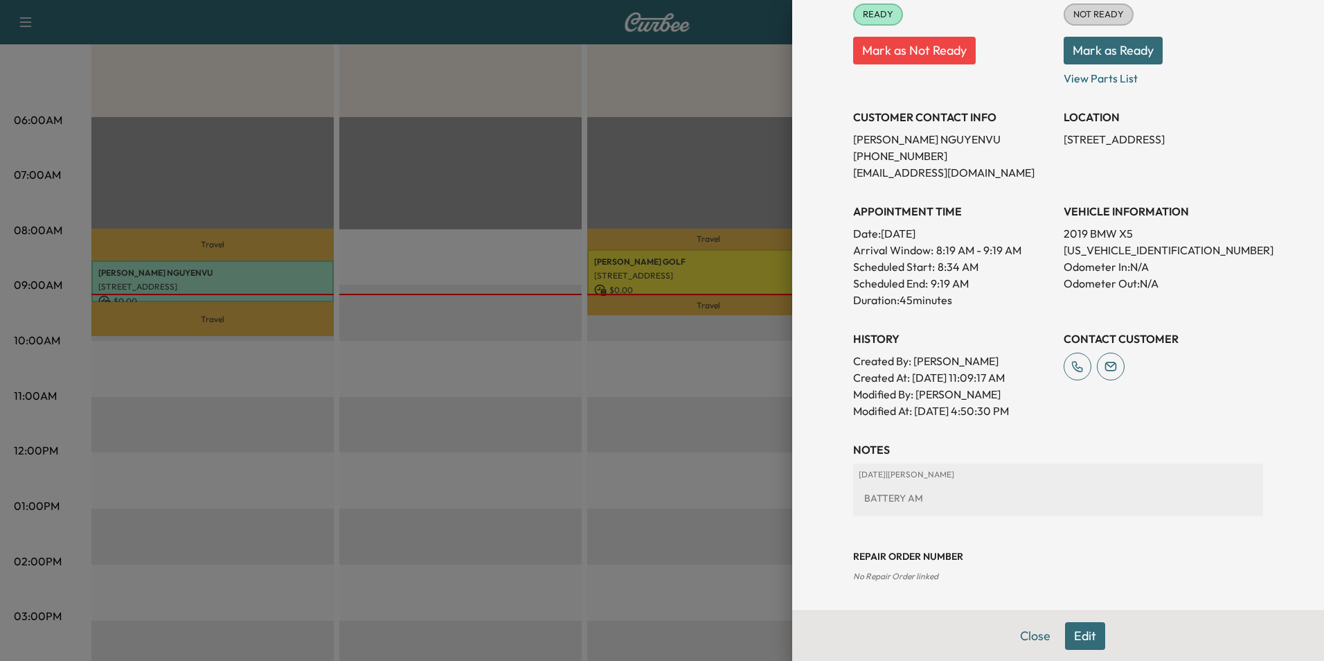
click at [1081, 636] on button "Edit" at bounding box center [1085, 636] width 40 height 28
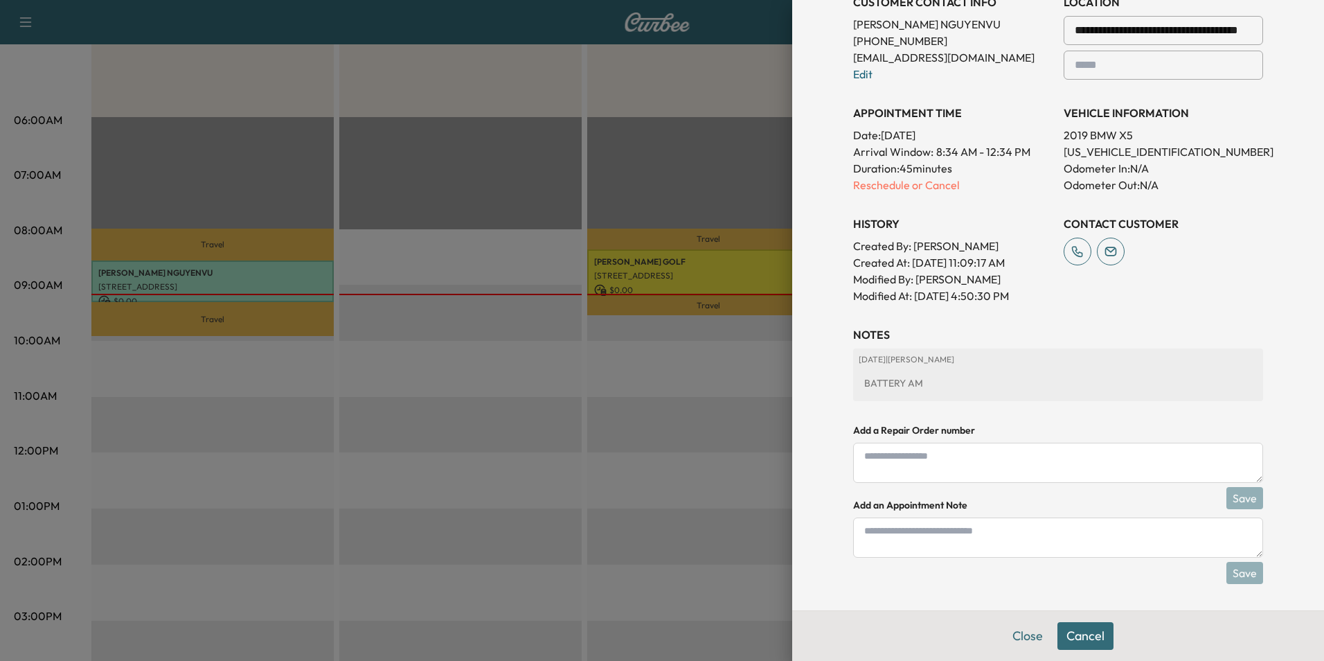
scroll to position [355, 0]
click at [951, 537] on textarea at bounding box center [1058, 536] width 410 height 40
type textarea "**********"
click at [1234, 567] on button "Save" at bounding box center [1244, 571] width 37 height 22
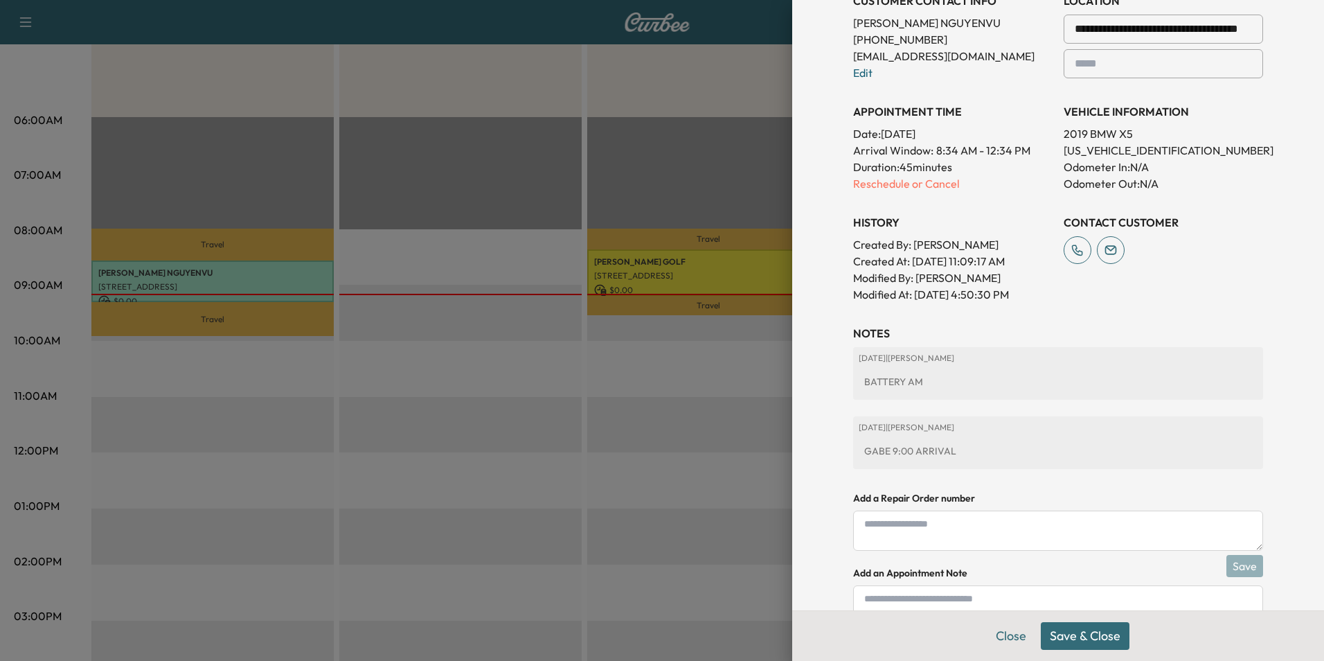
click at [1091, 639] on button "Save & Close" at bounding box center [1085, 636] width 89 height 28
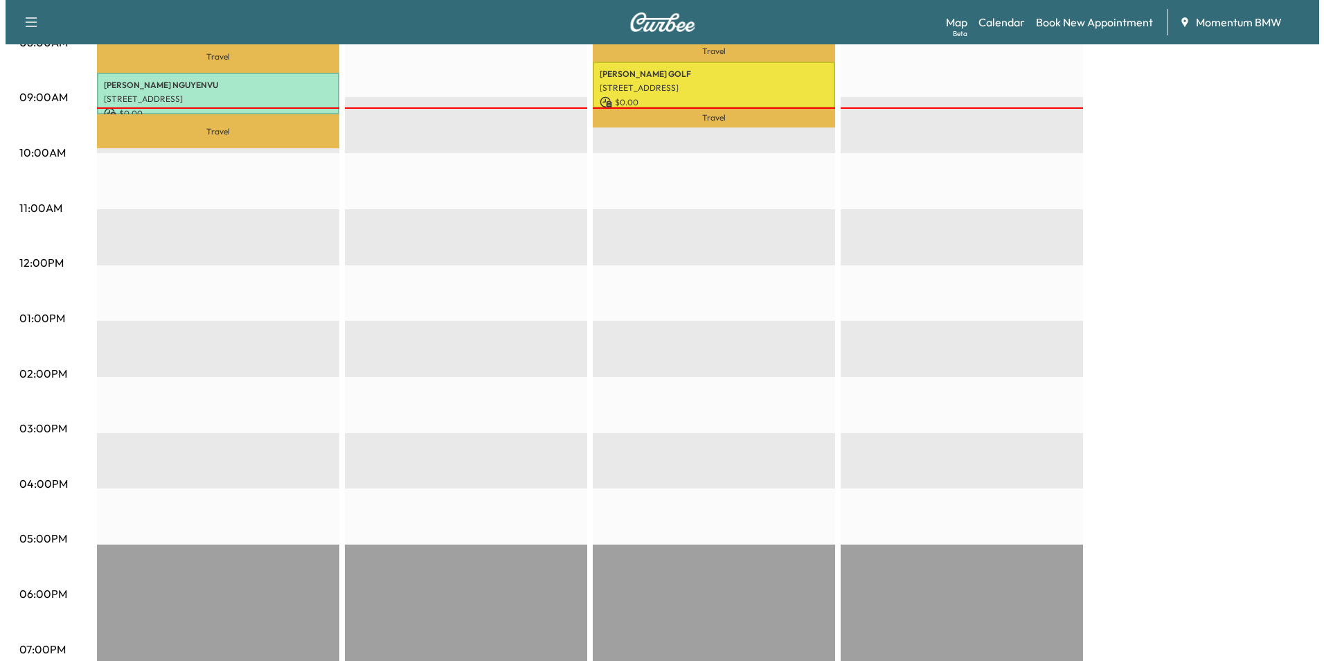
scroll to position [208, 0]
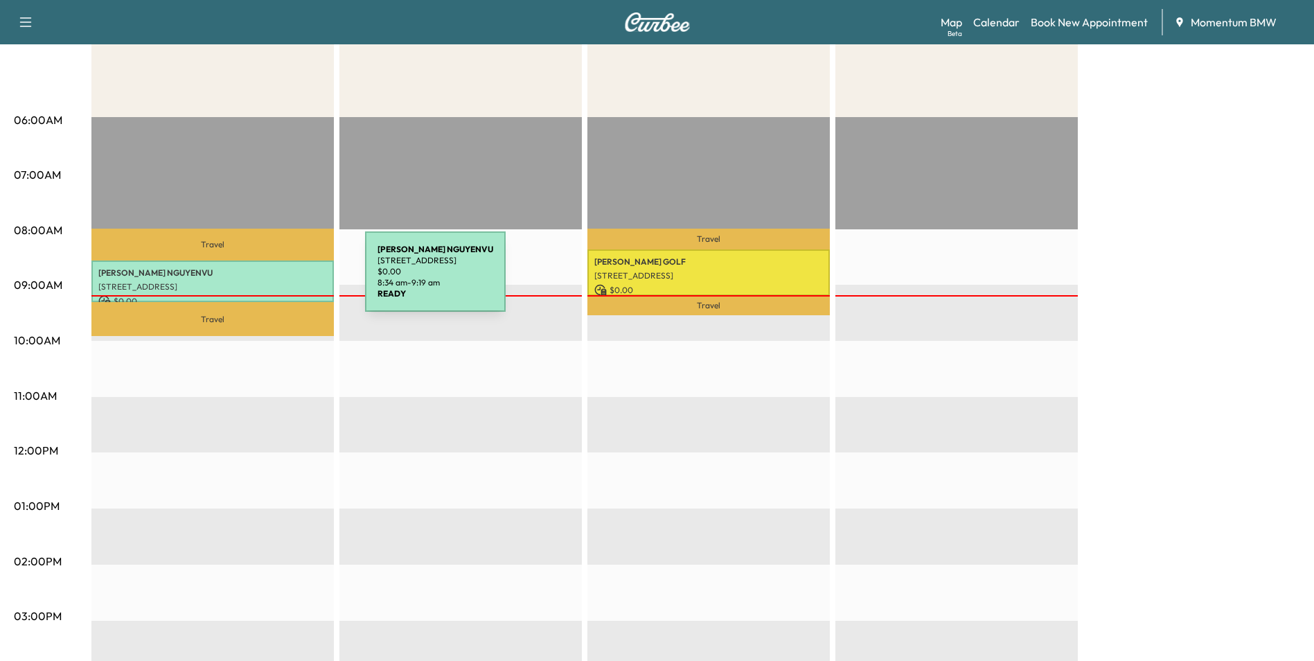
click at [265, 281] on p "[STREET_ADDRESS]" at bounding box center [212, 286] width 228 height 11
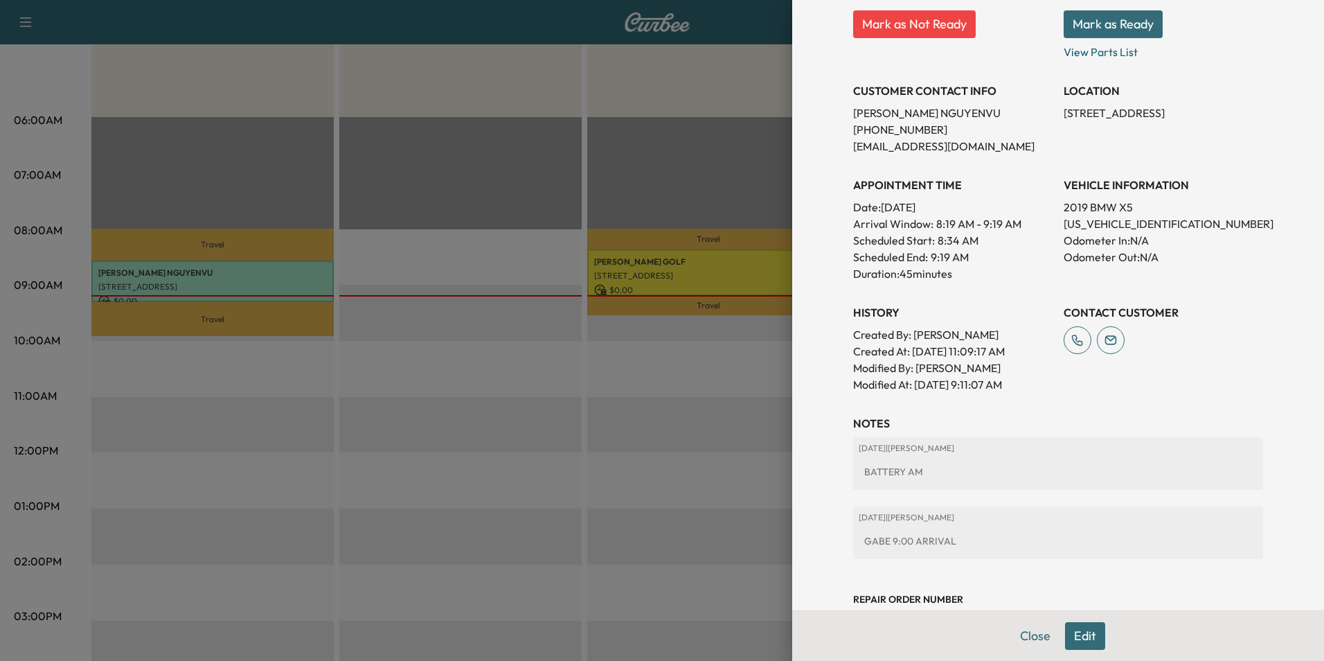
scroll to position [278, 0]
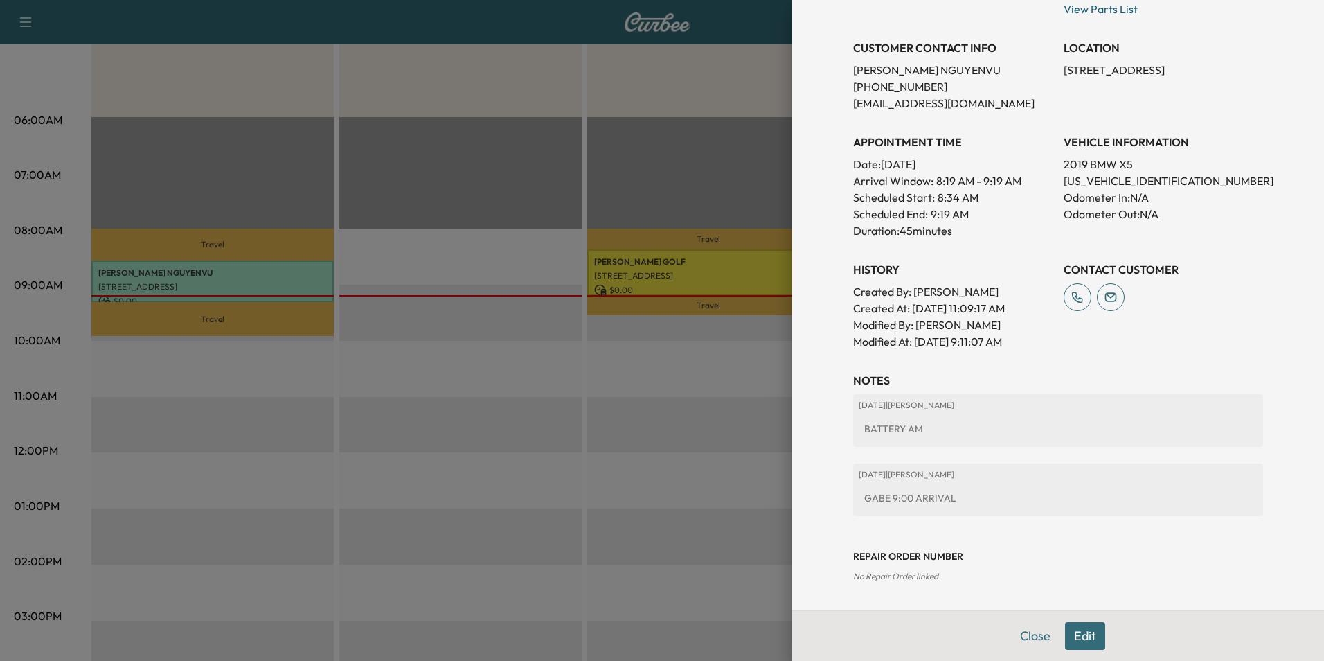
click at [1025, 638] on button "Close" at bounding box center [1035, 636] width 48 height 28
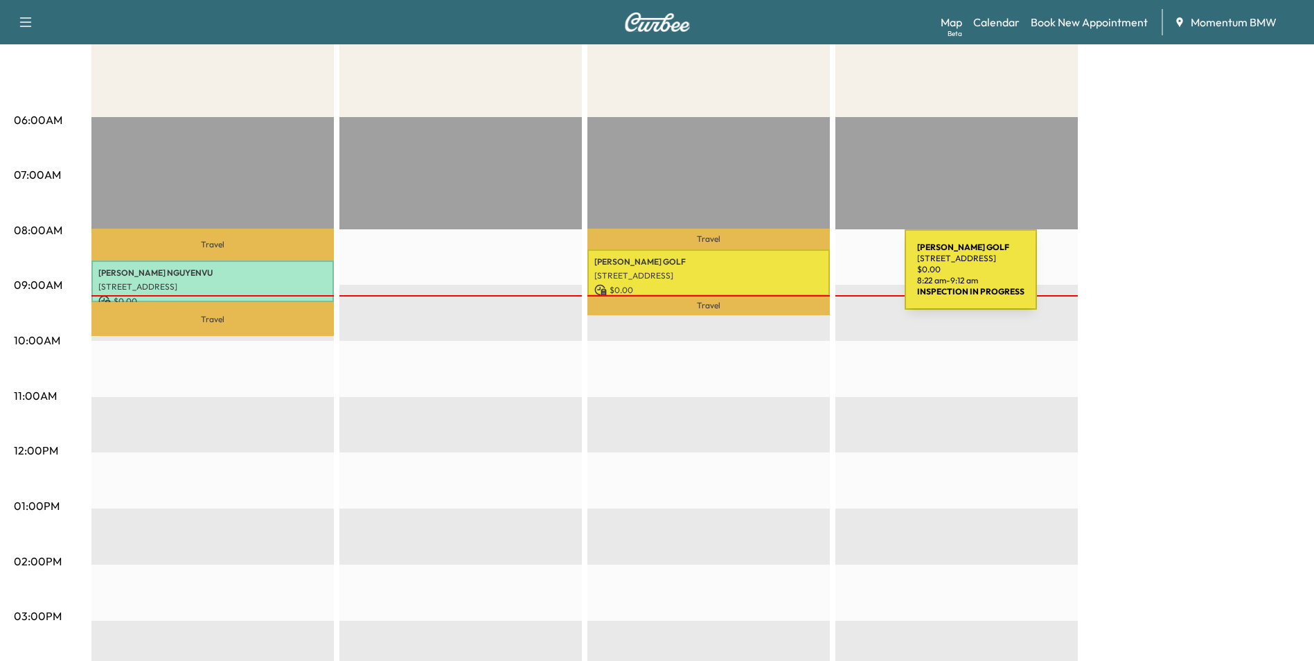
click at [800, 278] on p "[STREET_ADDRESS]" at bounding box center [708, 275] width 228 height 11
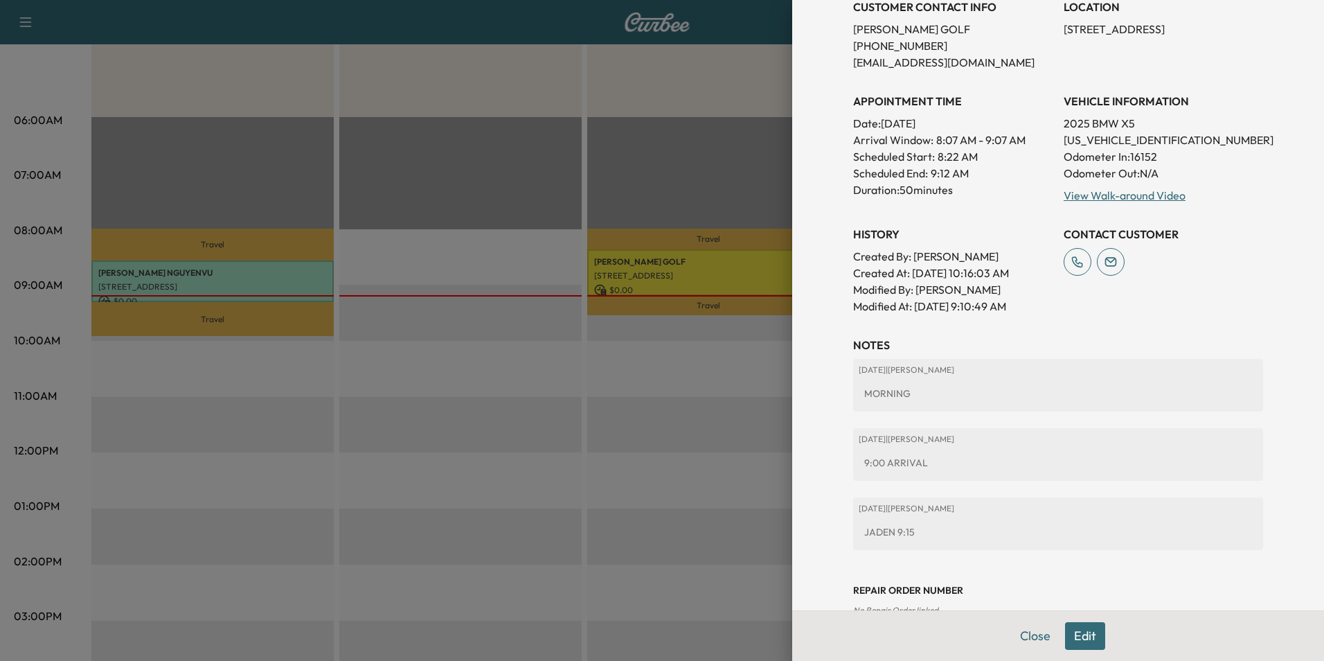
scroll to position [298, 0]
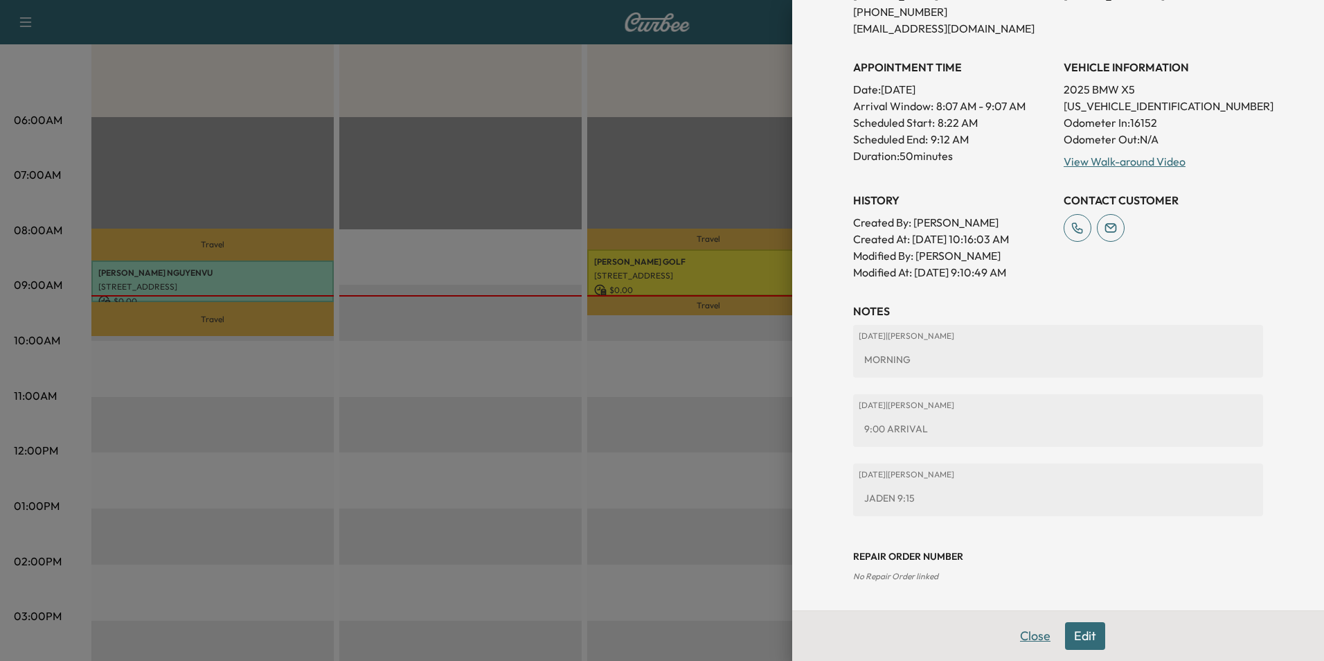
click at [1023, 638] on button "Close" at bounding box center [1035, 636] width 48 height 28
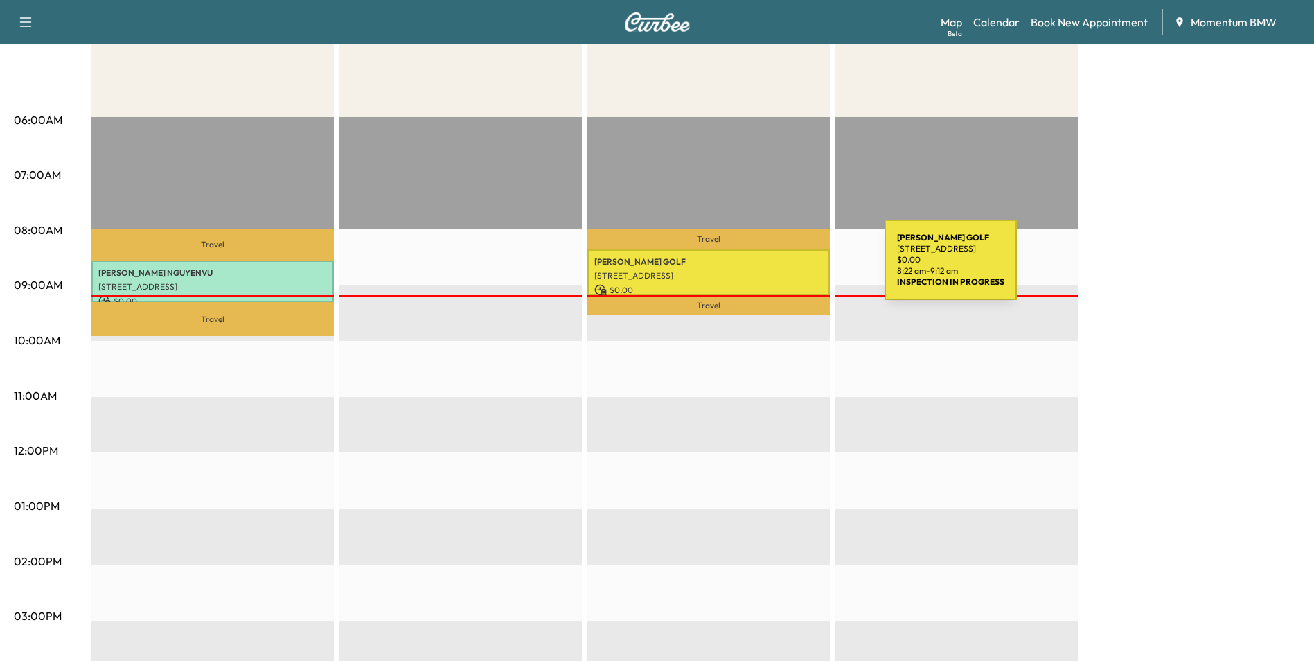
click at [779, 266] on div "[PERSON_NAME] GOLF [STREET_ADDRESS] $ 0.00 8:22 am - 9:12 am" at bounding box center [708, 272] width 242 height 46
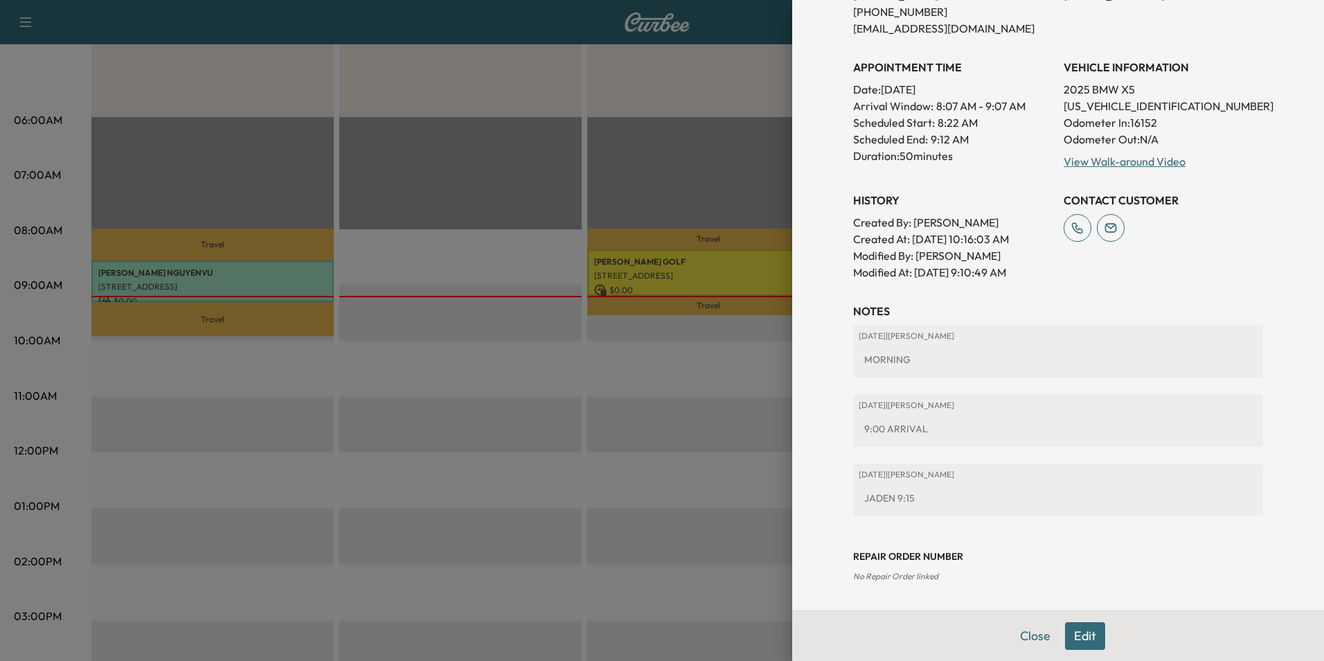
click at [1082, 633] on button "Edit" at bounding box center [1085, 636] width 40 height 28
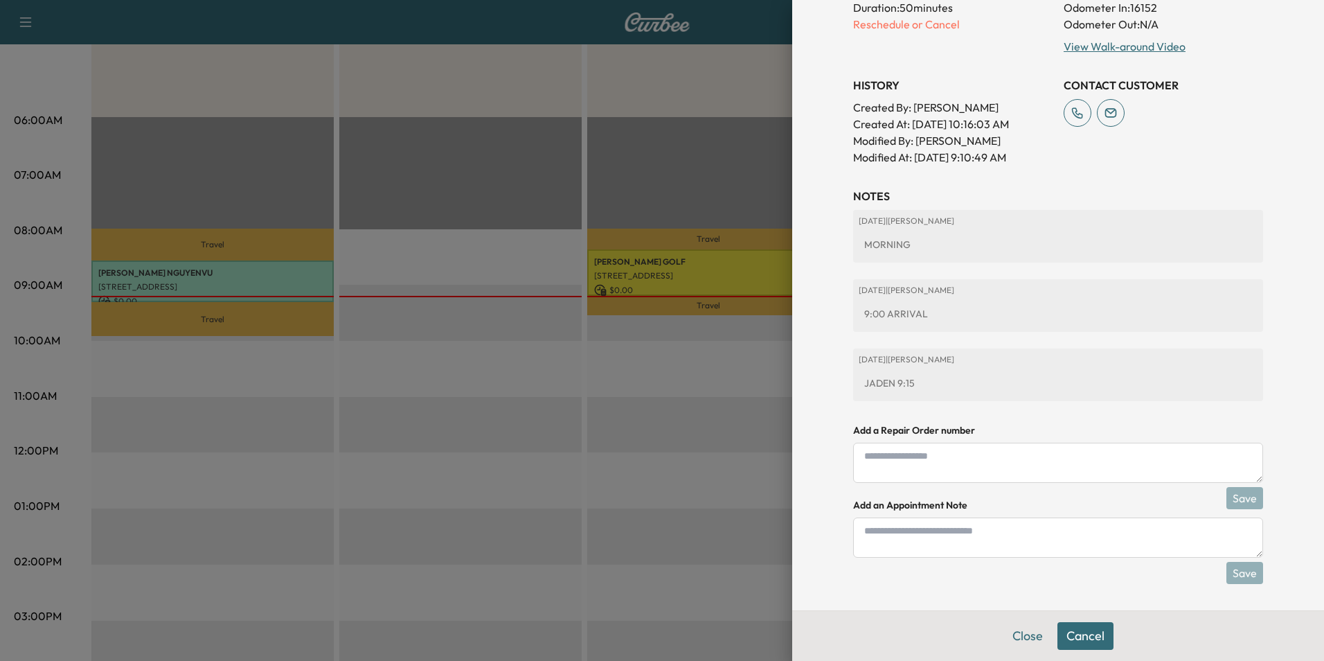
scroll to position [431, 0]
click at [948, 541] on textarea at bounding box center [1058, 536] width 410 height 40
type textarea "****"
click at [1088, 634] on button "Cancel" at bounding box center [1085, 636] width 56 height 28
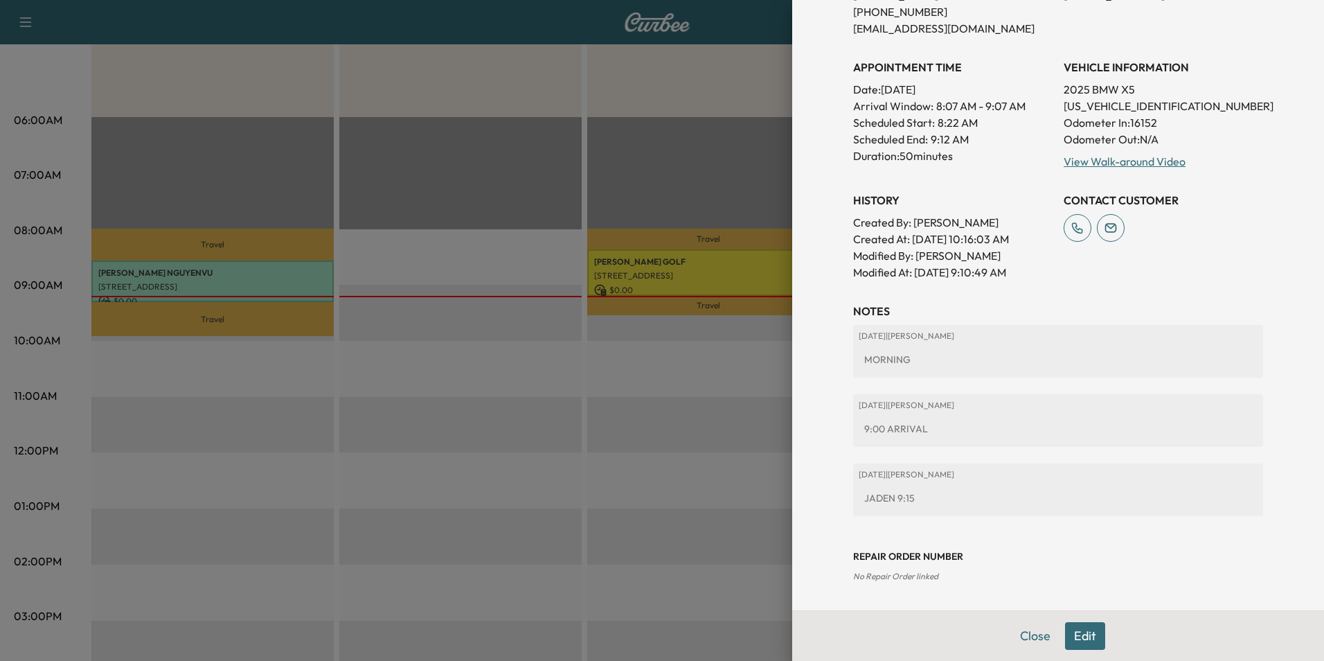
scroll to position [298, 0]
click at [1030, 640] on button "Close" at bounding box center [1035, 636] width 48 height 28
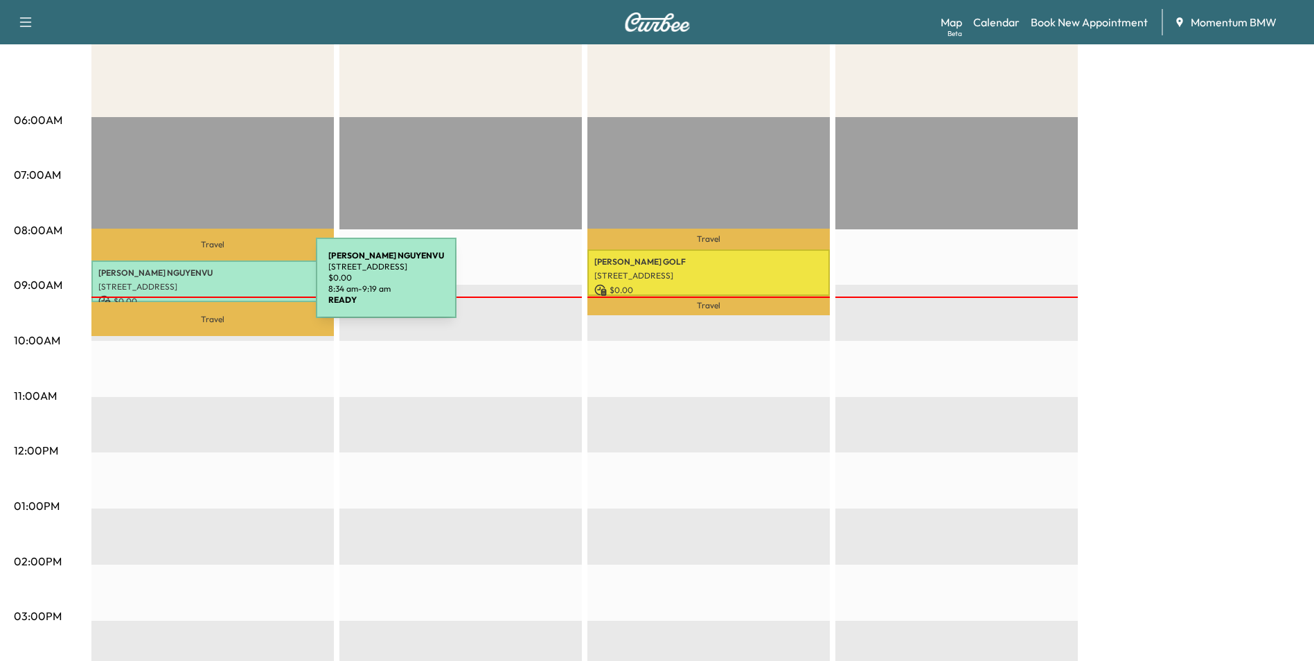
click at [212, 286] on p "[STREET_ADDRESS]" at bounding box center [212, 286] width 228 height 11
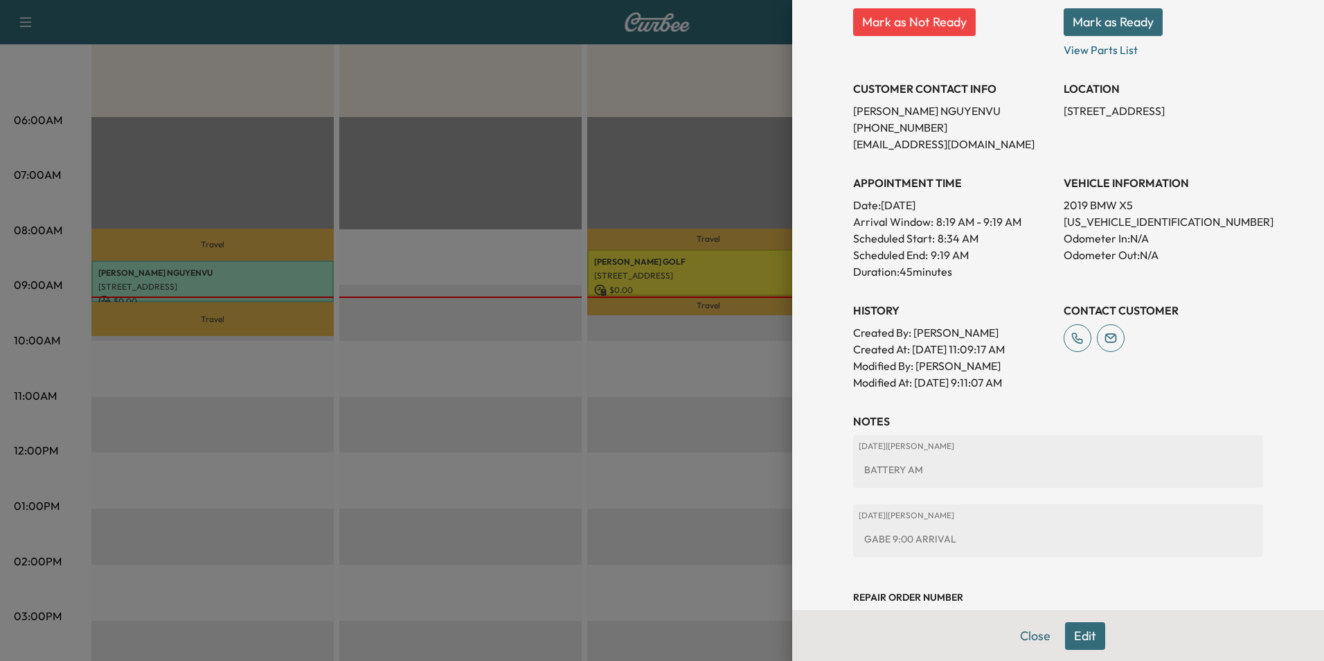
scroll to position [278, 0]
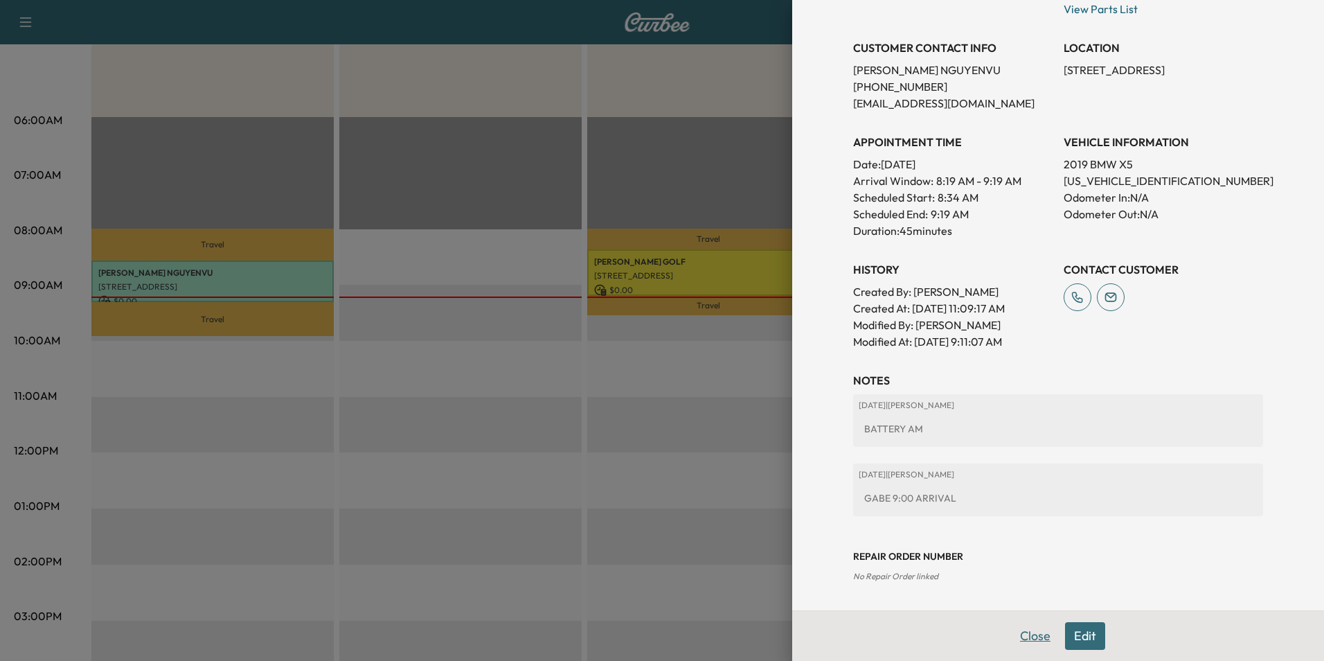
click at [1017, 636] on button "Close" at bounding box center [1035, 636] width 48 height 28
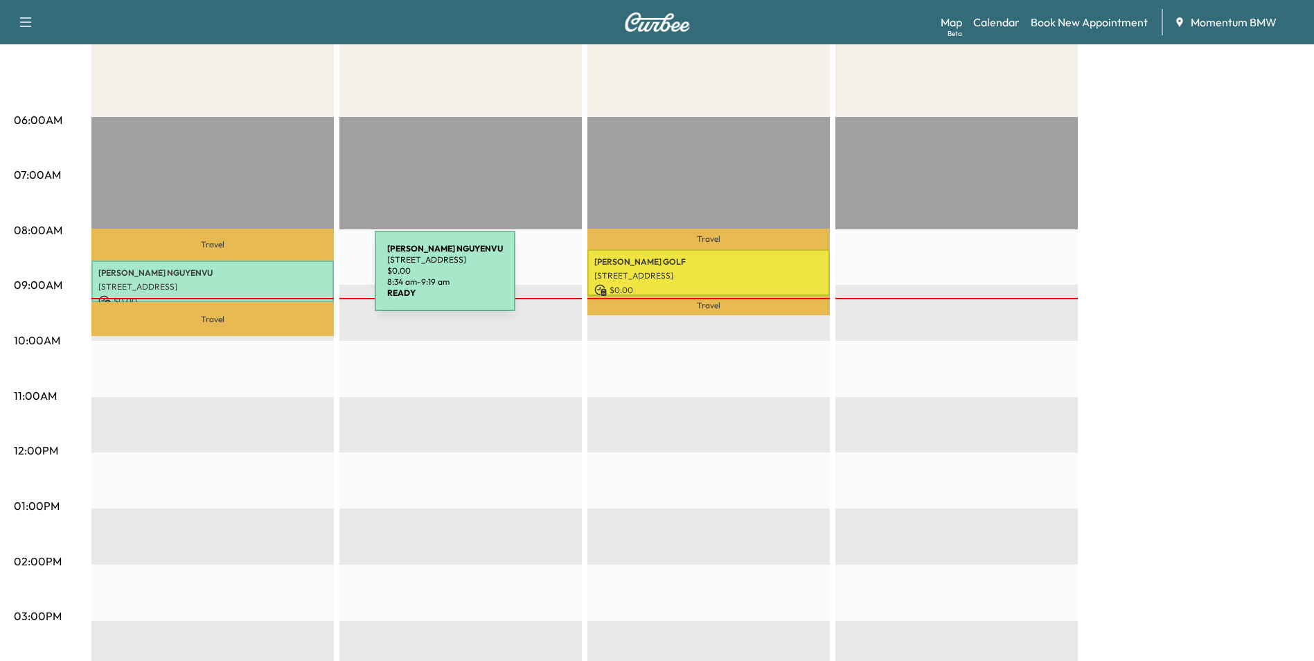
click at [271, 278] on div "[PERSON_NAME] [STREET_ADDRESS] $ 0.00 8:34 am - 9:19 am" at bounding box center [212, 281] width 242 height 42
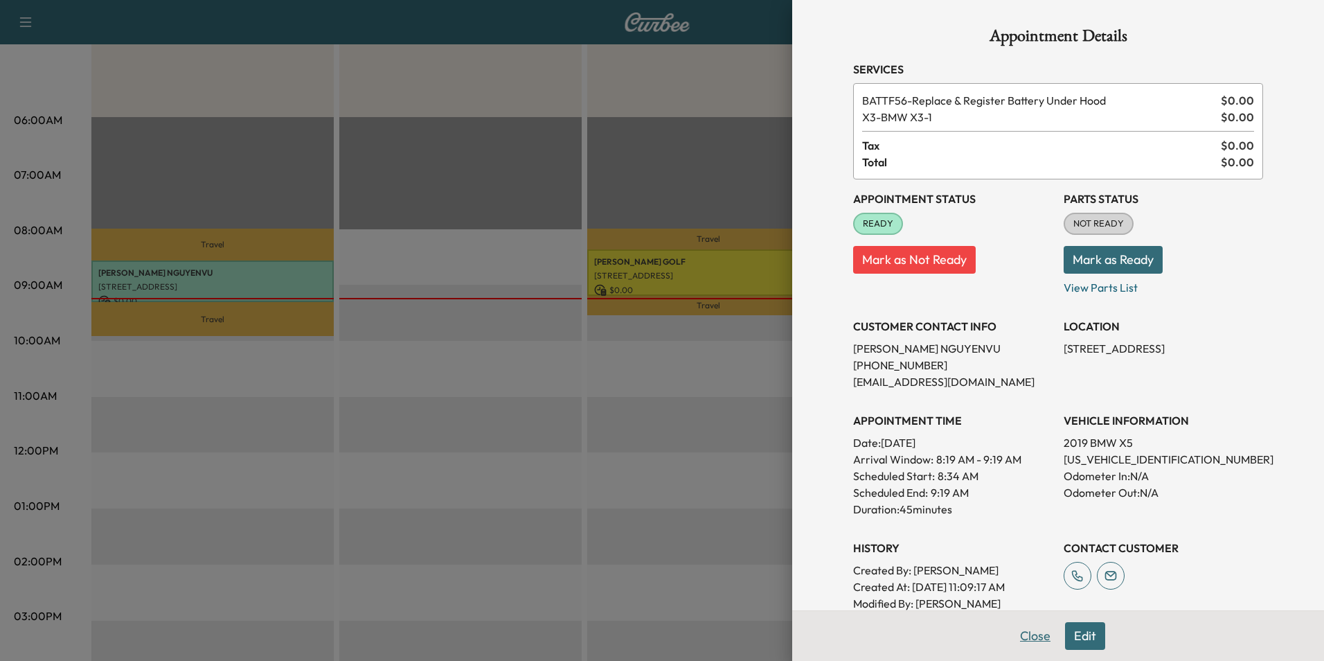
click at [1029, 634] on button "Close" at bounding box center [1035, 636] width 48 height 28
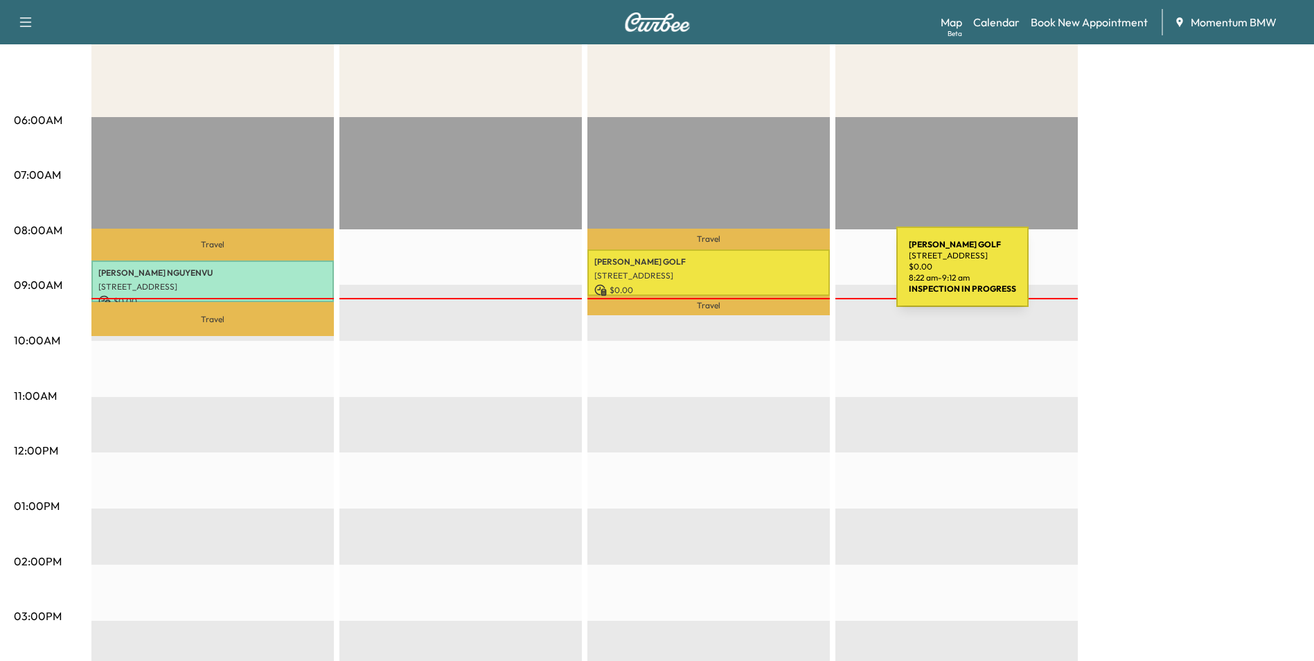
click at [792, 275] on p "[STREET_ADDRESS]" at bounding box center [708, 275] width 228 height 11
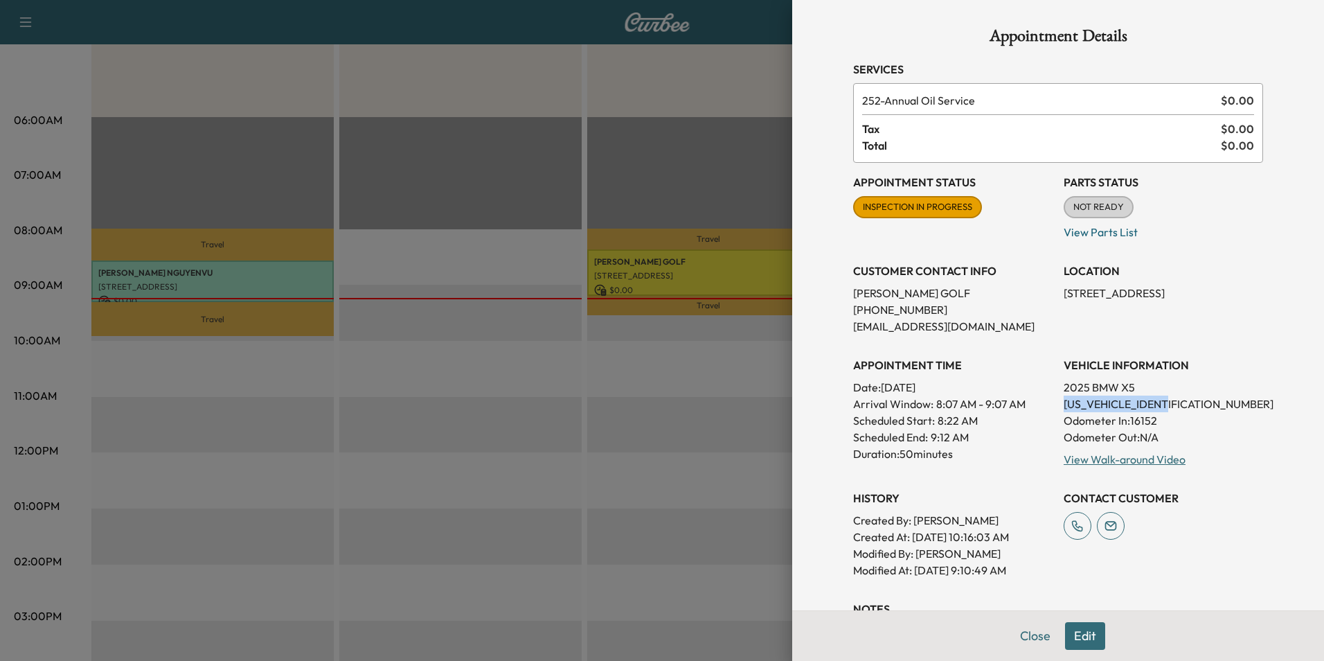
drag, startPoint x: 1163, startPoint y: 400, endPoint x: 1055, endPoint y: 406, distance: 108.9
click at [1064, 406] on p "[US_VEHICLE_IDENTIFICATION_NUMBER]" at bounding box center [1163, 403] width 199 height 17
drag, startPoint x: 1055, startPoint y: 406, endPoint x: 1133, endPoint y: 403, distance: 78.3
copy p "[US_VEHICLE_IDENTIFICATION_NUMBER]"
drag, startPoint x: 1159, startPoint y: 294, endPoint x: 1052, endPoint y: 294, distance: 106.6
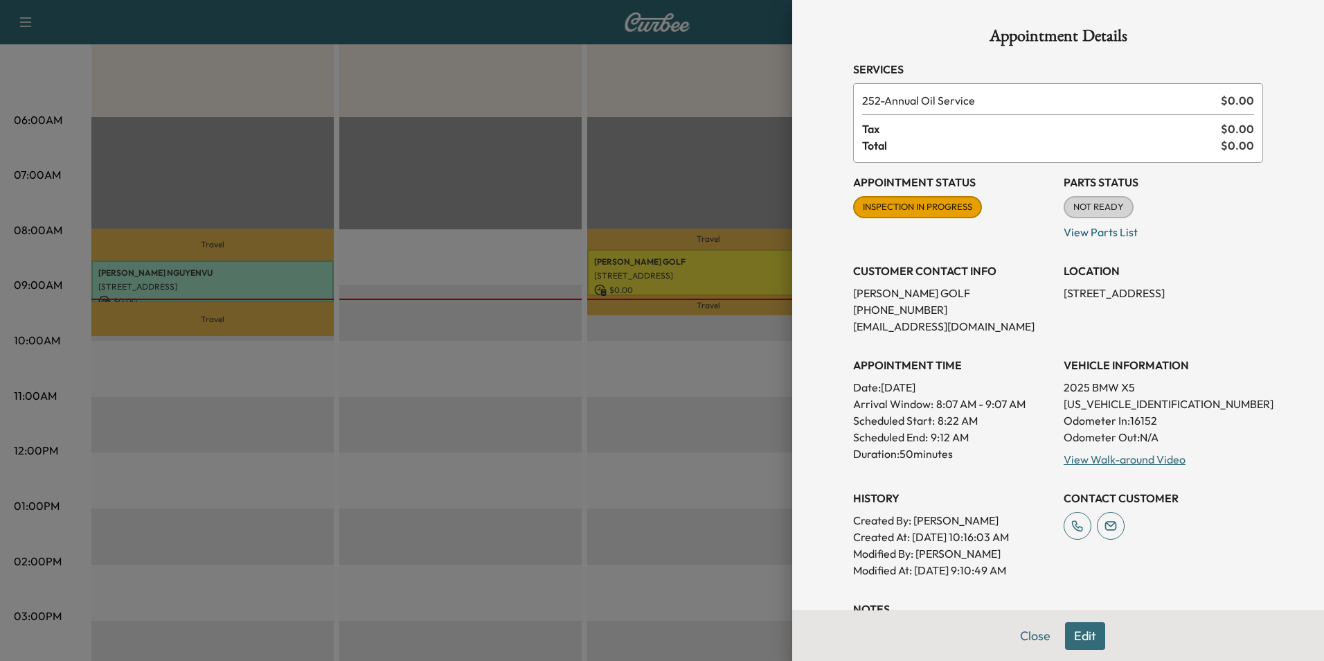
click at [1052, 294] on div "Appointment Status INSPECTION IN PROGRESS Mark as Not Ready Parts Status NOT RE…" at bounding box center [1058, 370] width 410 height 415
drag, startPoint x: 1052, startPoint y: 294, endPoint x: 1132, endPoint y: 290, distance: 79.7
copy p "[STREET_ADDRESS]"
